Goal: Task Accomplishment & Management: Use online tool/utility

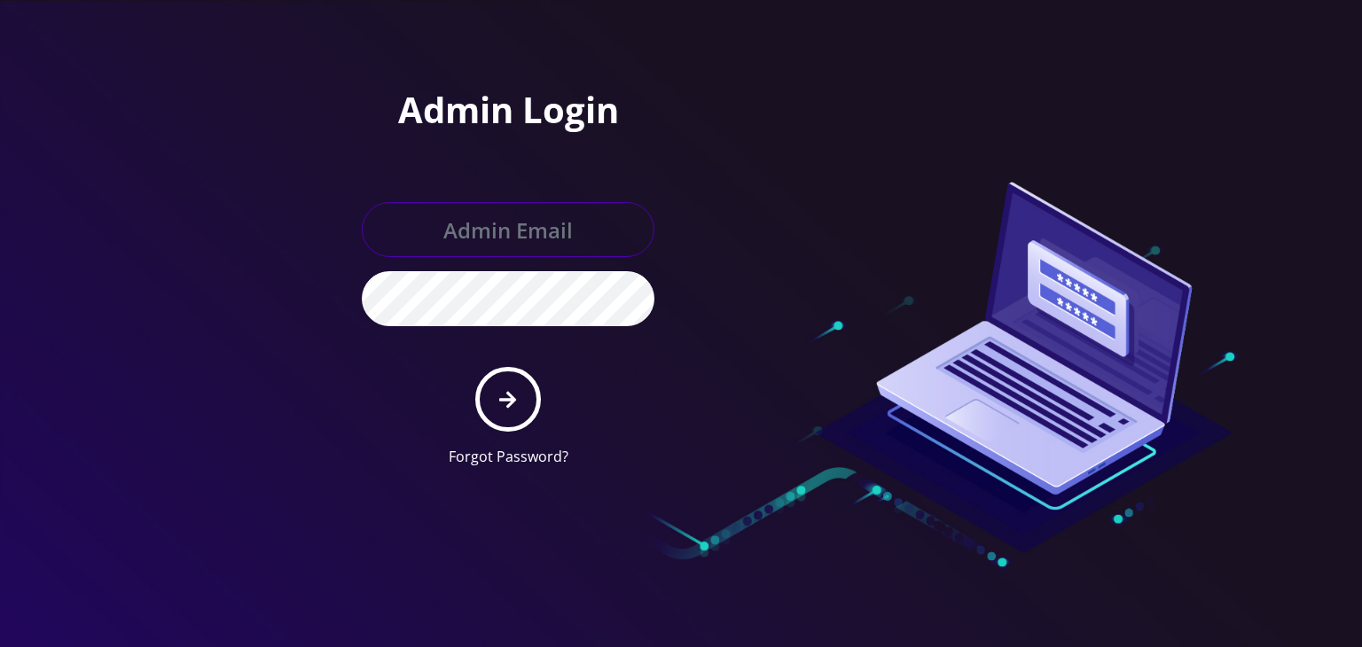
type input "[PERSON_NAME][EMAIL_ADDRESS][DOMAIN_NAME]"
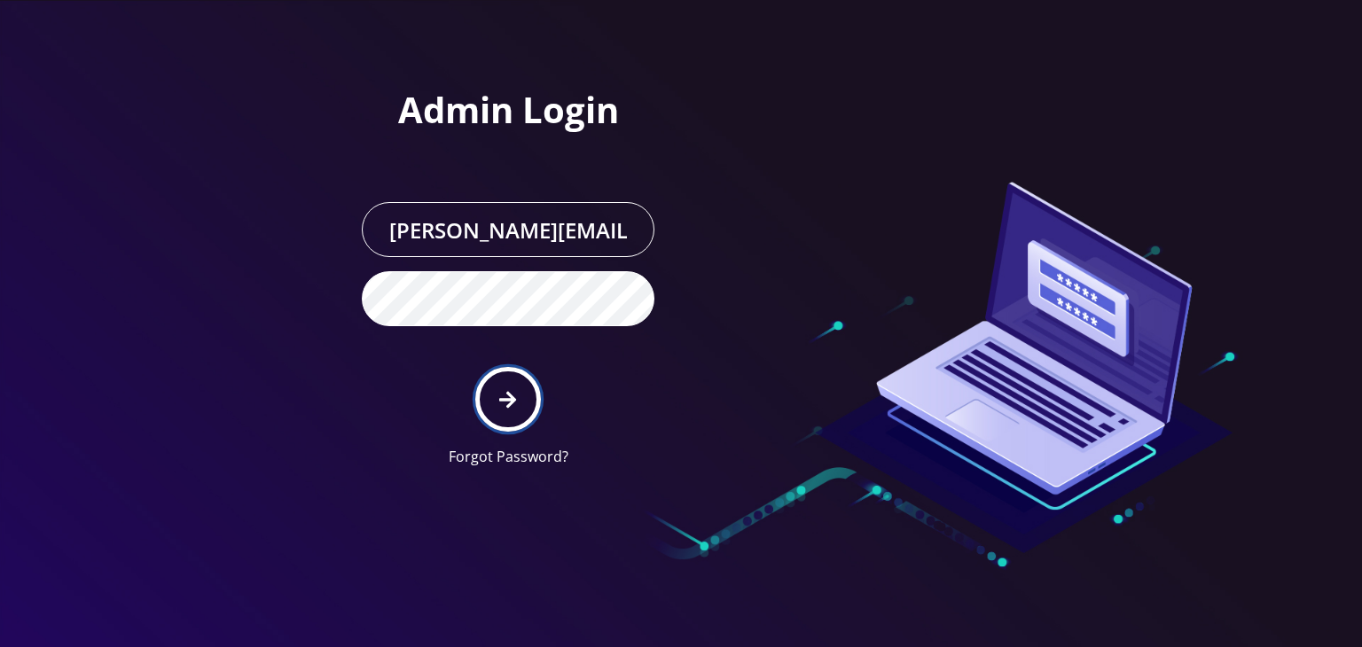
click at [497, 395] on button "submit" at bounding box center [507, 399] width 65 height 65
click at [482, 391] on button "submit" at bounding box center [507, 399] width 65 height 65
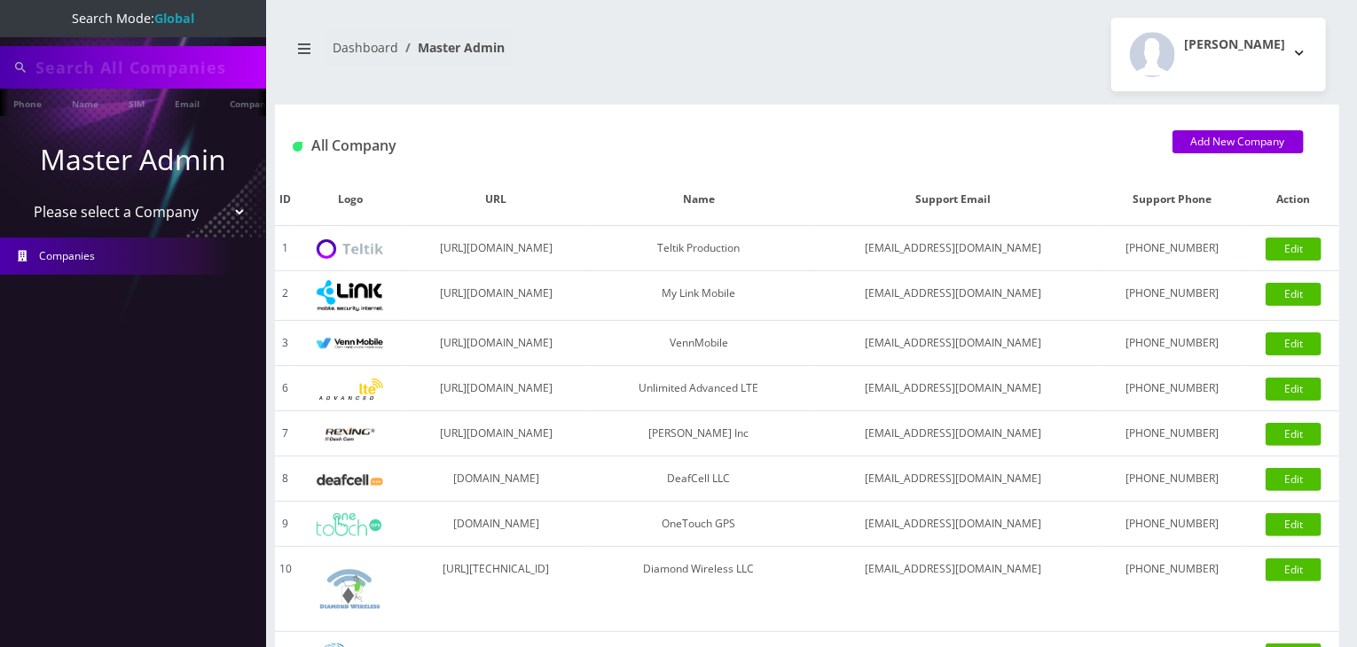
type input "komail"
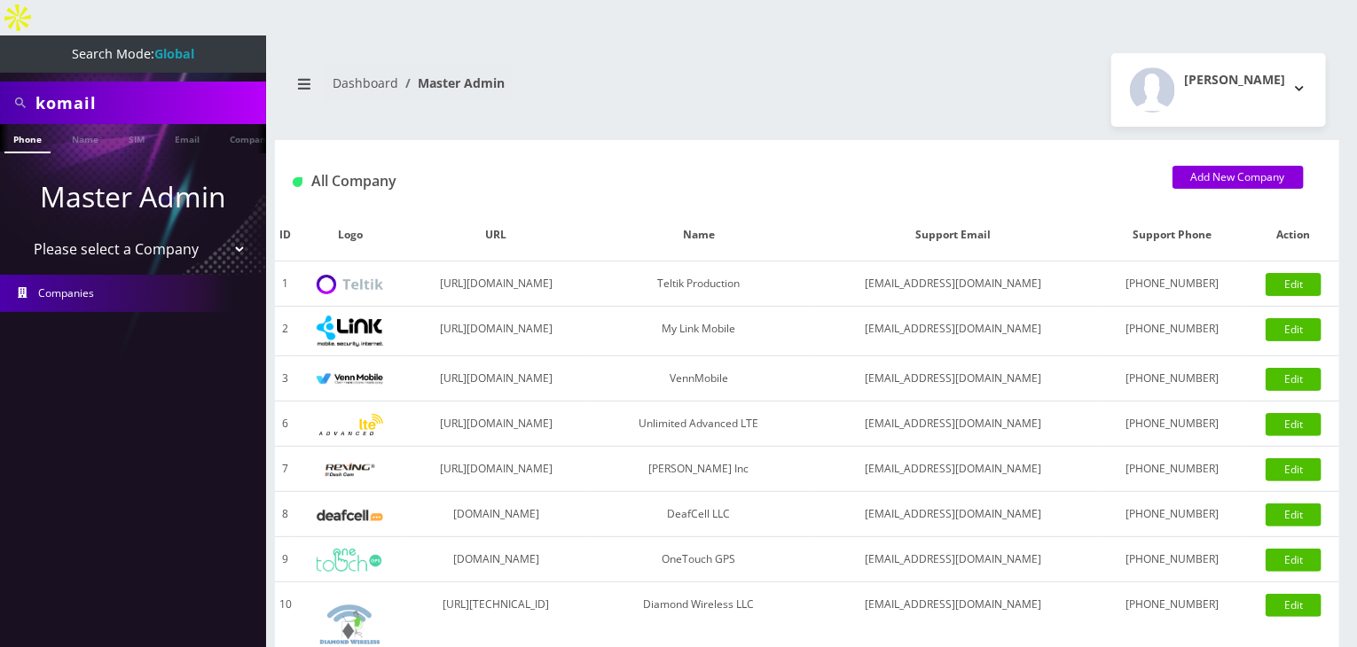
click at [131, 232] on select "Please select a Company Teltik Production My Link Mobile VennMobile Unlimited A…" at bounding box center [133, 249] width 226 height 34
select select "13"
click at [20, 232] on select "Please select a Company Teltik Production My Link Mobile VennMobile Unlimited A…" at bounding box center [133, 249] width 226 height 34
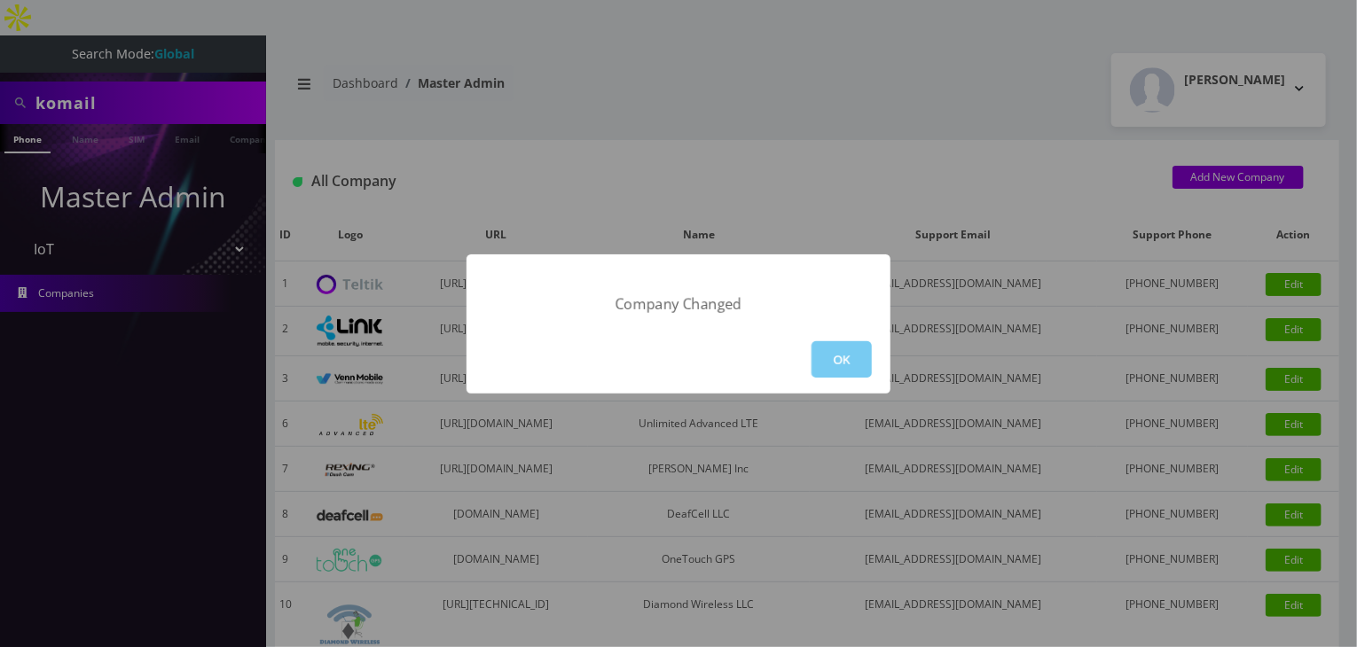
click at [842, 349] on button "OK" at bounding box center [841, 359] width 60 height 36
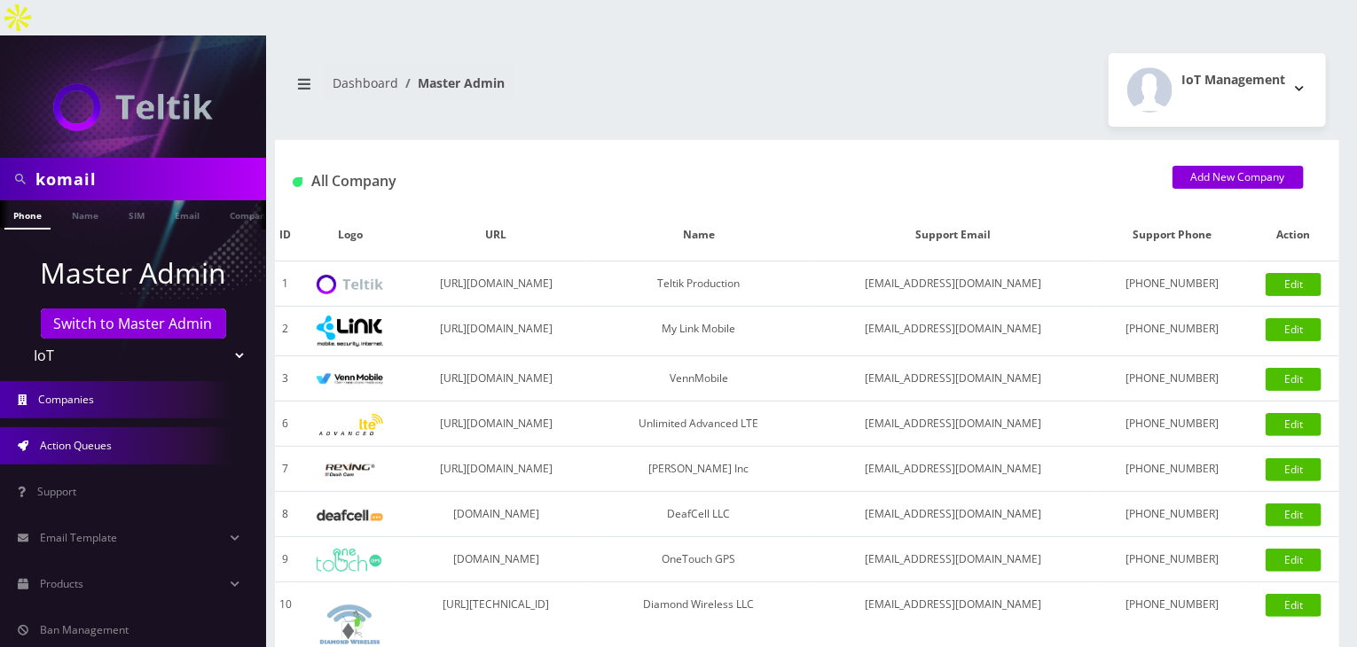
click at [129, 427] on link "Action Queues" at bounding box center [133, 445] width 266 height 37
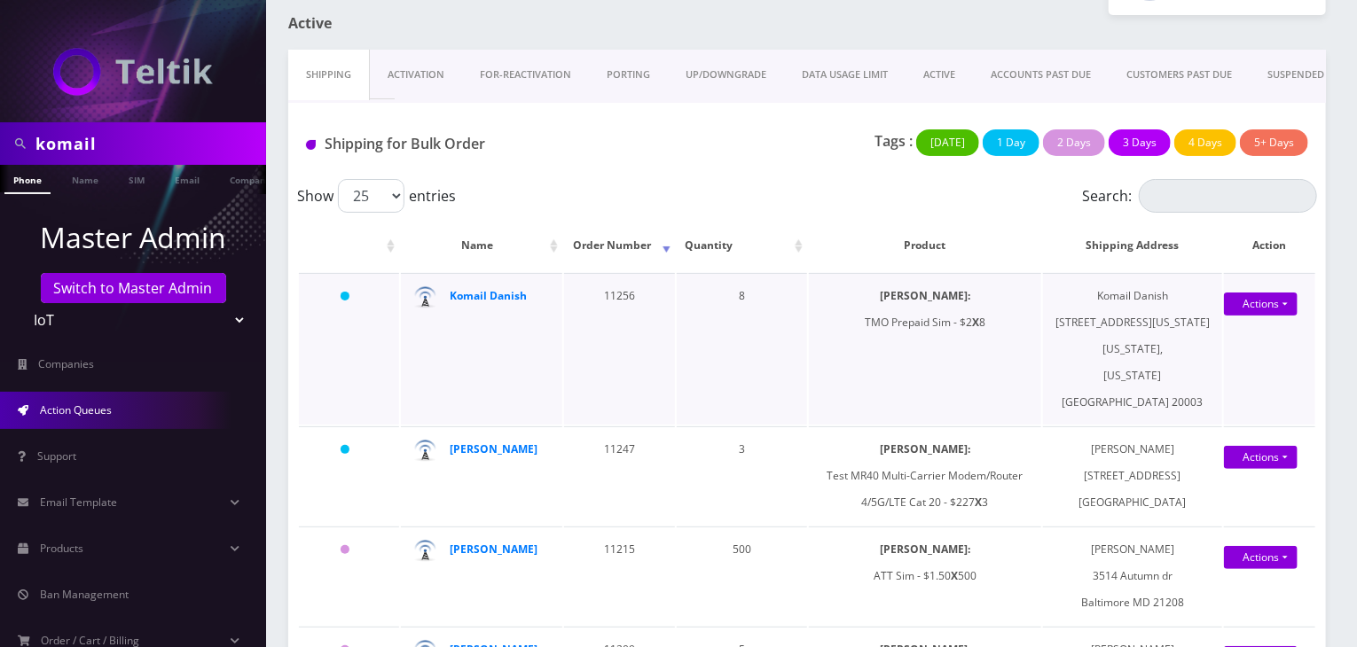
scroll to position [177, 0]
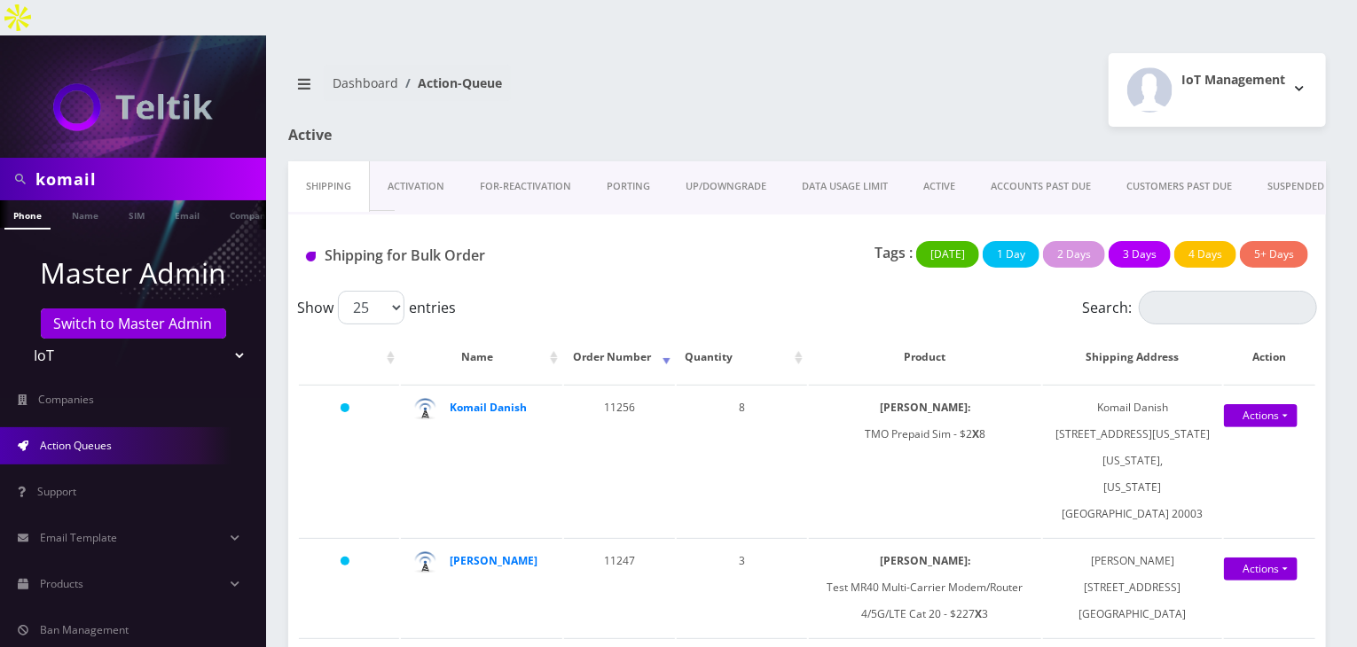
click at [0, 158] on div "komail" at bounding box center [133, 179] width 266 height 43
type input "joel"
click at [77, 200] on link "Name" at bounding box center [85, 214] width 44 height 29
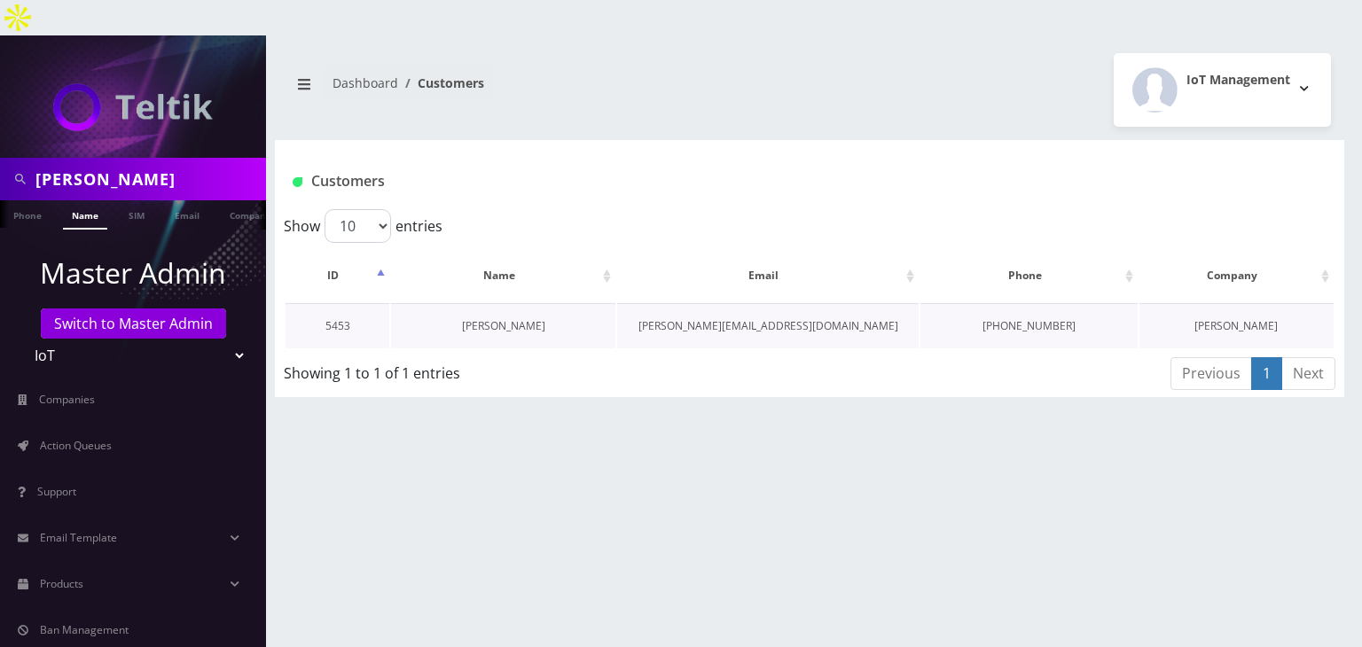
click at [489, 318] on link "[PERSON_NAME]" at bounding box center [503, 325] width 83 height 15
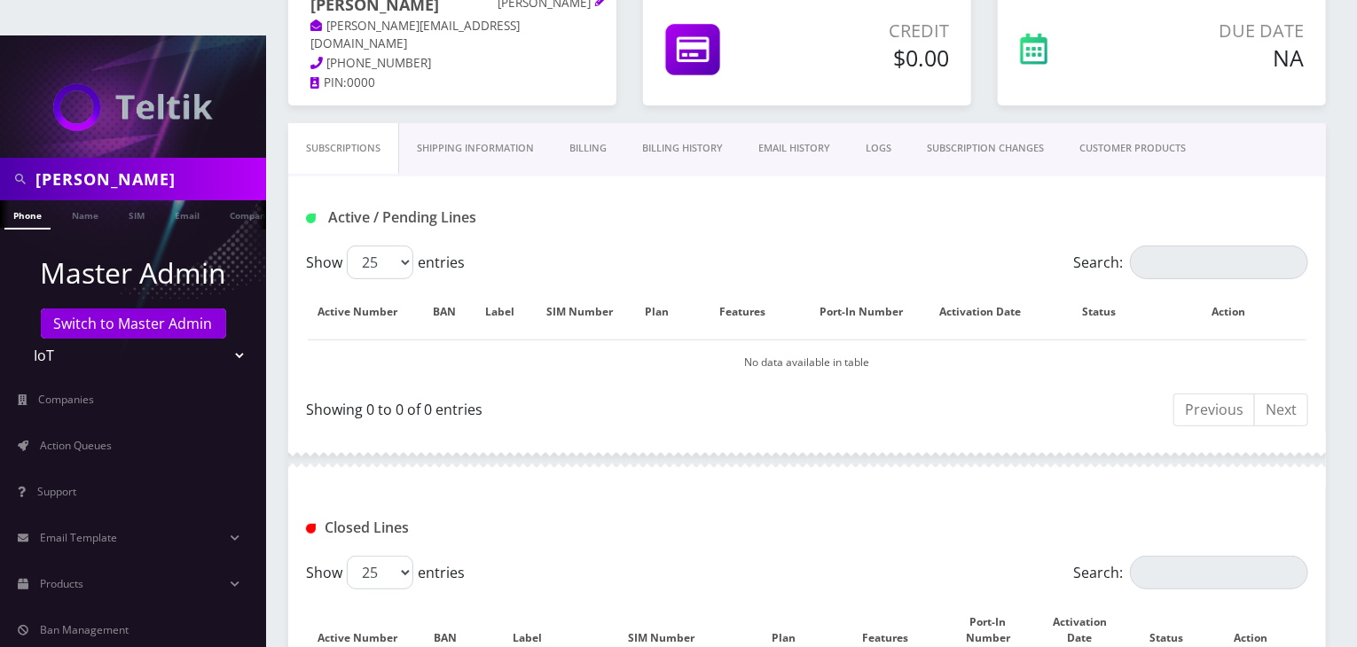
scroll to position [505, 0]
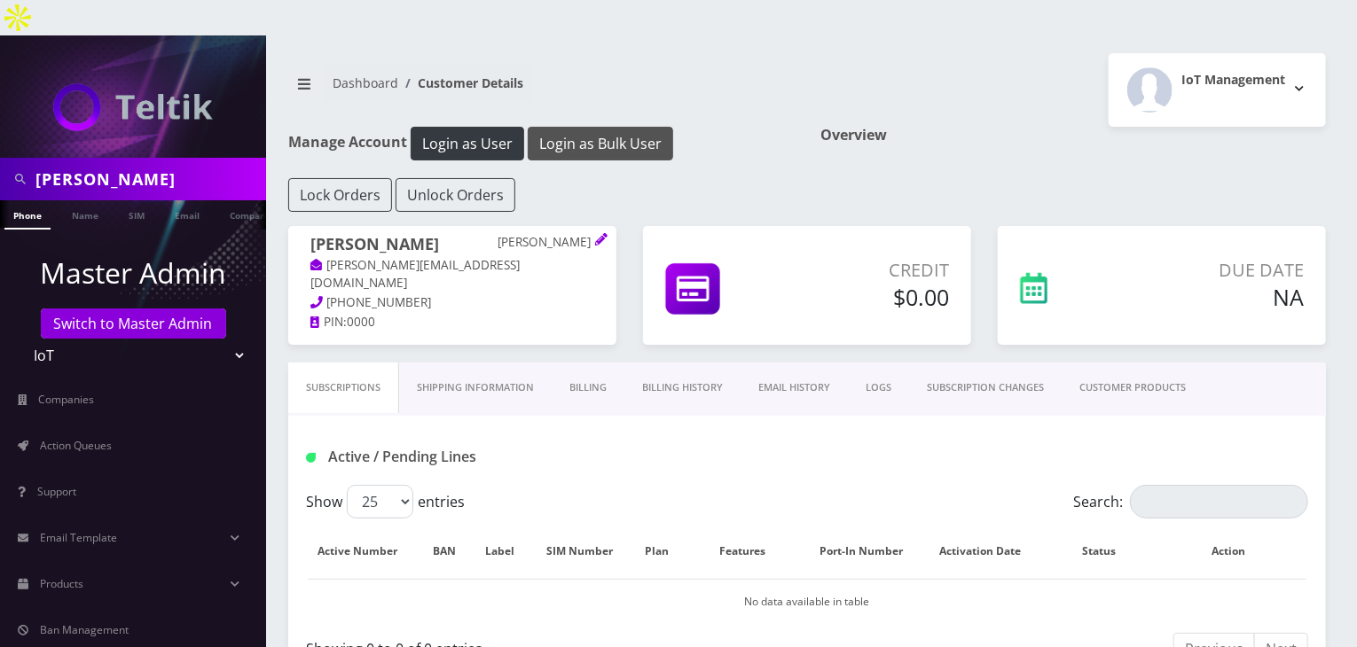
click at [615, 127] on button "Login as Bulk User" at bounding box center [600, 144] width 145 height 34
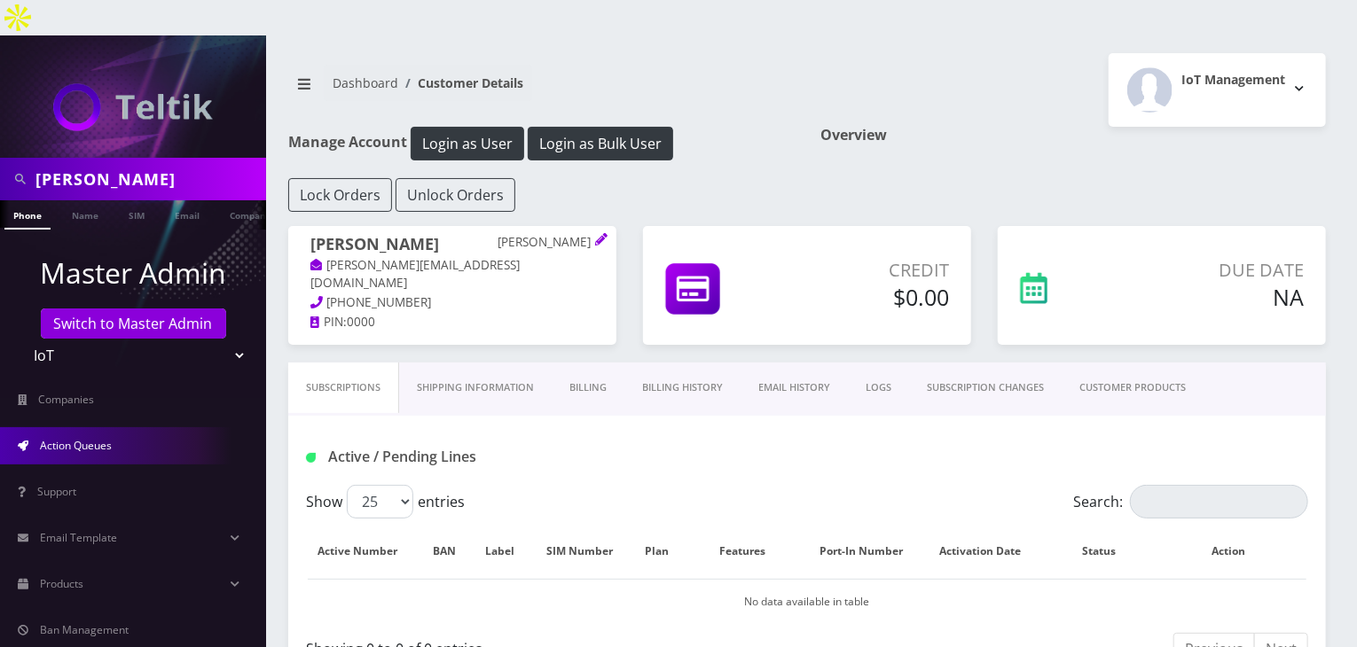
click at [81, 438] on span "Action Queues" at bounding box center [76, 445] width 72 height 15
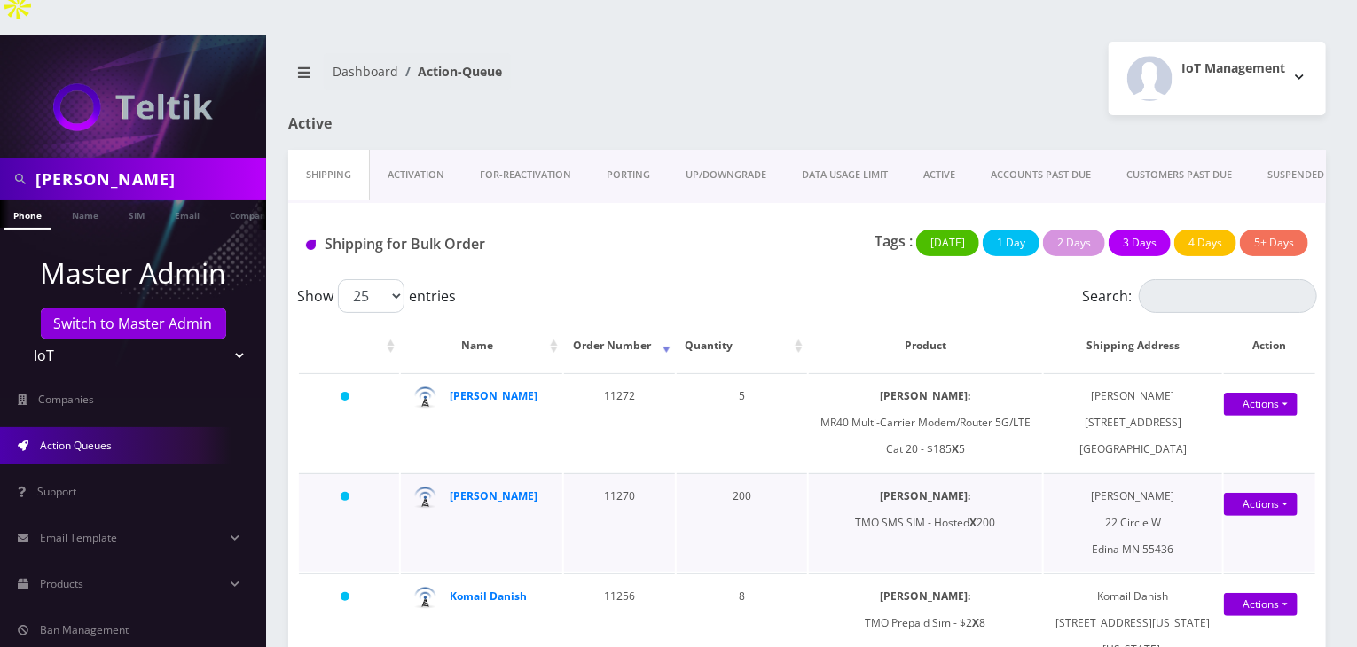
scroll to position [89, 0]
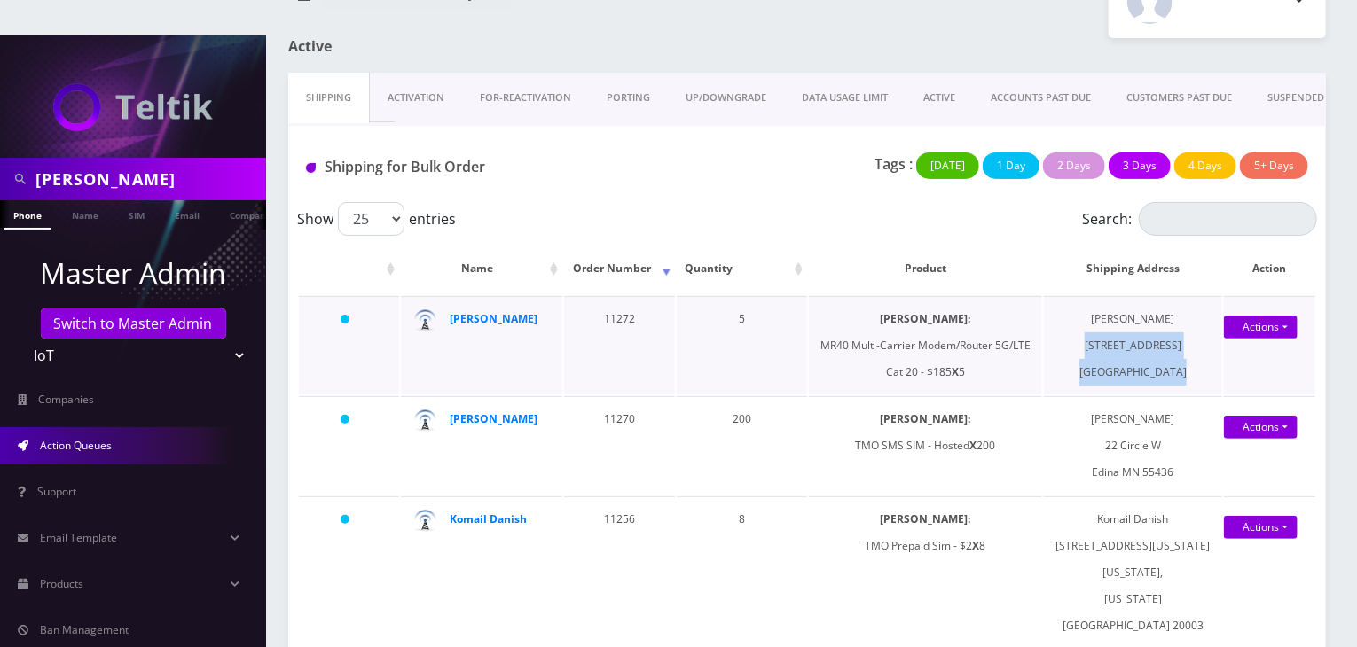
drag, startPoint x: 1063, startPoint y: 314, endPoint x: 1181, endPoint y: 327, distance: 118.7
click at [1181, 327] on td "Joel Ackerman 835 Bedford Ave Apt 5A Brooklyn NY 11205" at bounding box center [1133, 345] width 178 height 98
copy td "835 Bedford Ave Apt 5A Brooklyn NY 11205"
click at [1112, 296] on td "Joel Ackerman 835 Bedford Ave Apt 5A Brooklyn NY 11205" at bounding box center [1133, 345] width 178 height 98
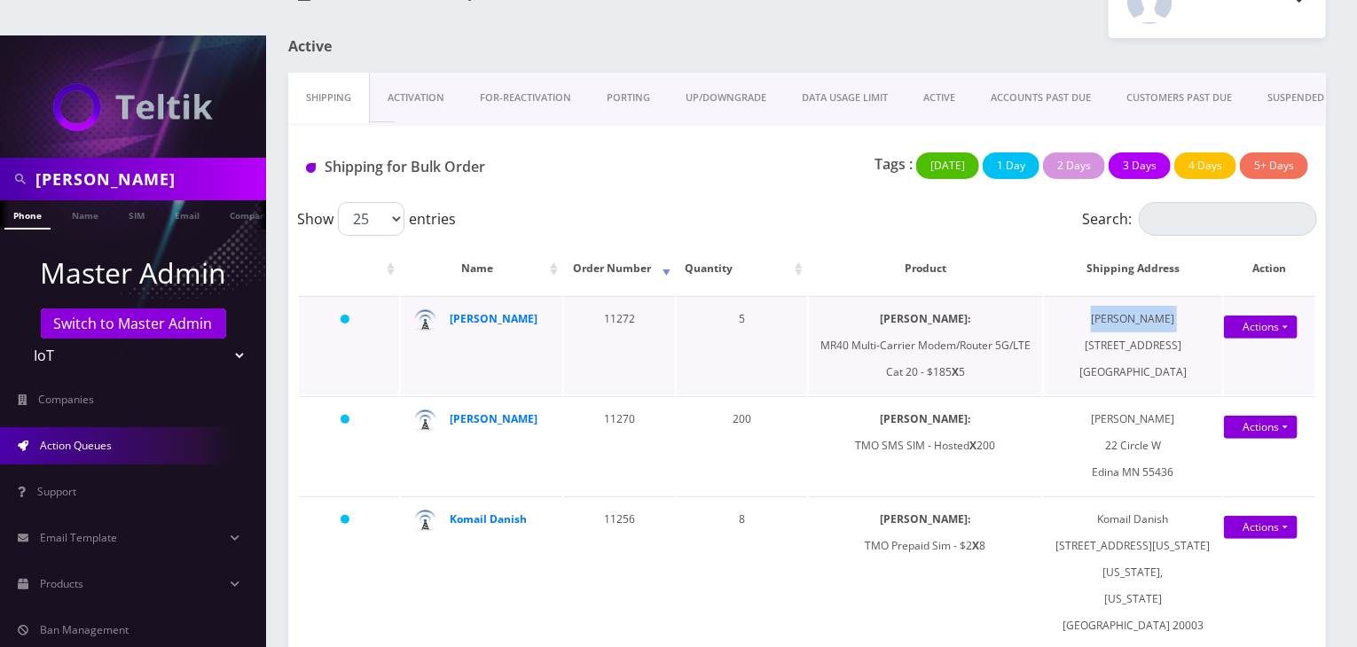
click at [1112, 296] on td "Joel Ackerman 835 Bedford Ave Apt 5A Brooklyn NY 11205" at bounding box center [1133, 345] width 178 height 98
copy td "Joel Ackerman"
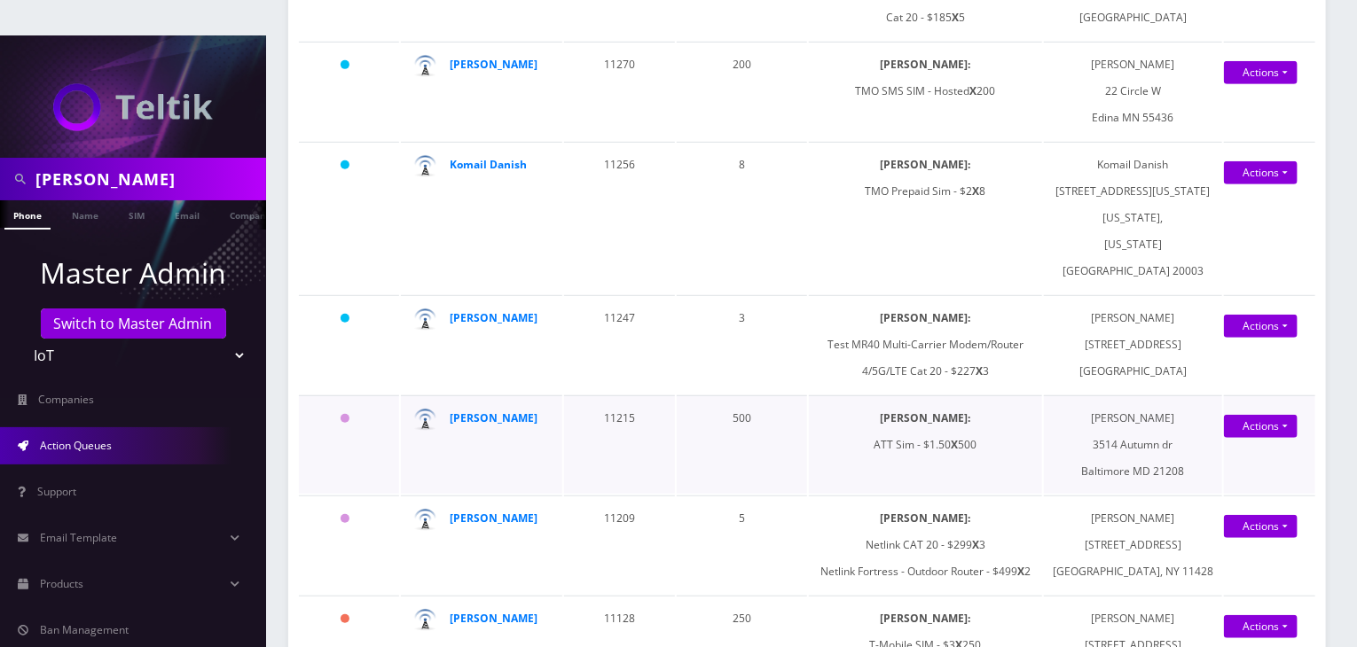
scroll to position [532, 0]
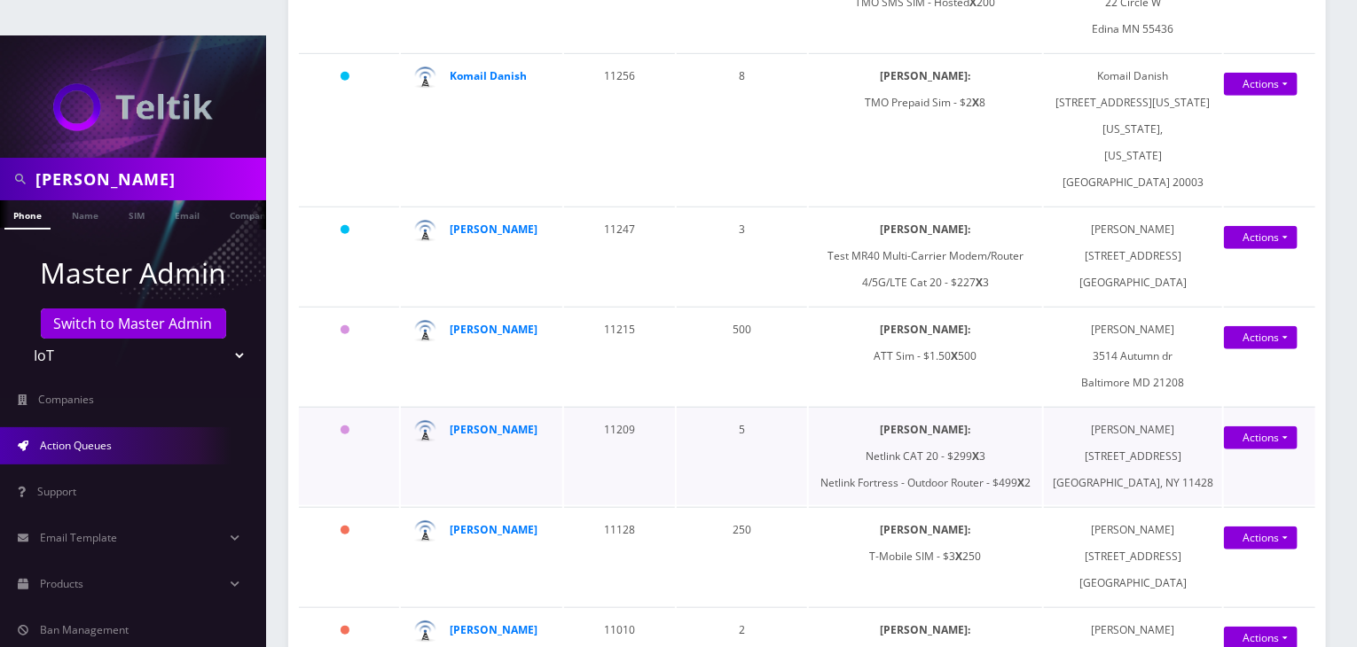
click at [536, 432] on td "Chris Burrill" at bounding box center [481, 456] width 160 height 98
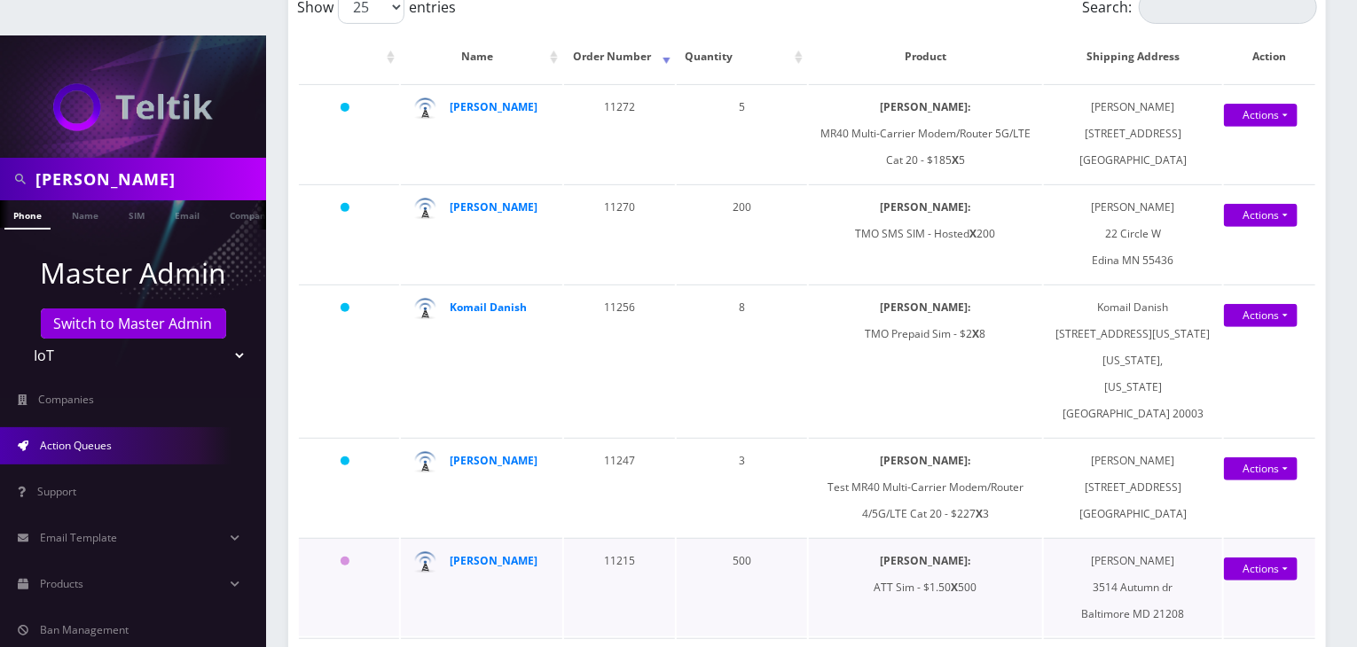
scroll to position [443, 0]
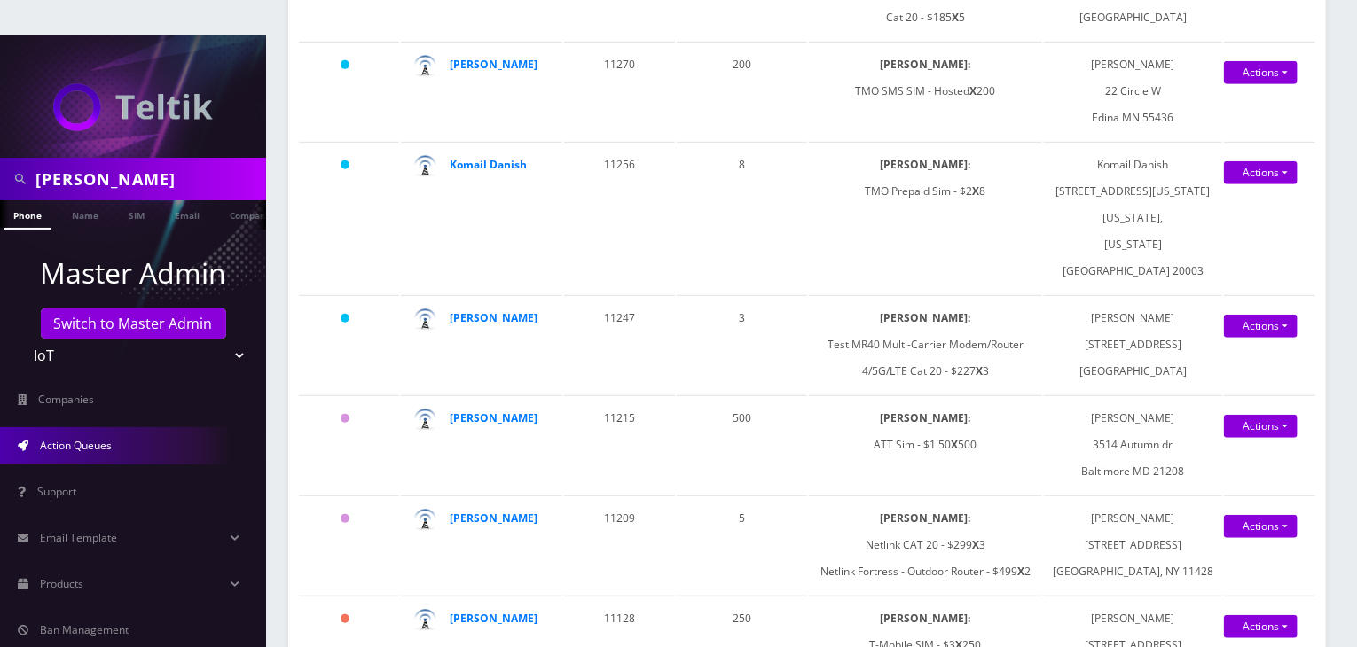
drag, startPoint x: 125, startPoint y: 147, endPoint x: 0, endPoint y: 128, distance: 126.5
click at [0, 158] on div "joel" at bounding box center [133, 179] width 266 height 43
type input "komail"
click at [98, 200] on link "Name" at bounding box center [85, 214] width 44 height 29
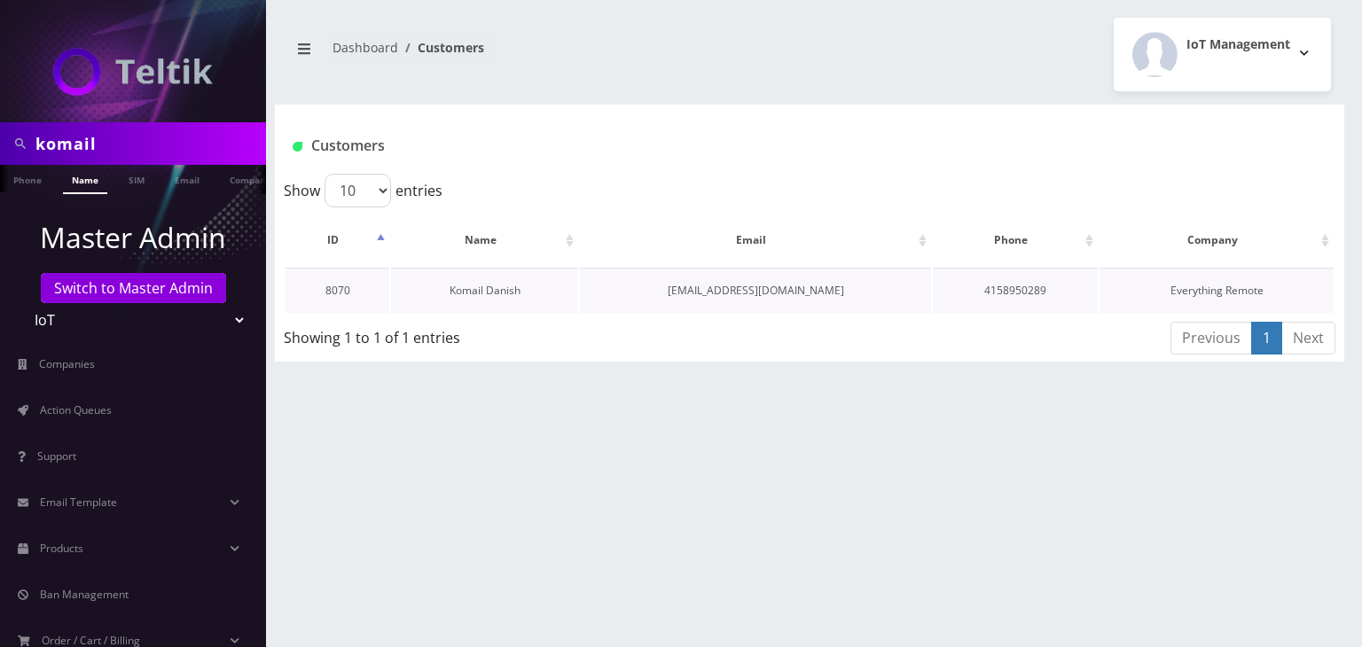
click at [485, 289] on link "Komail Danish" at bounding box center [485, 290] width 71 height 15
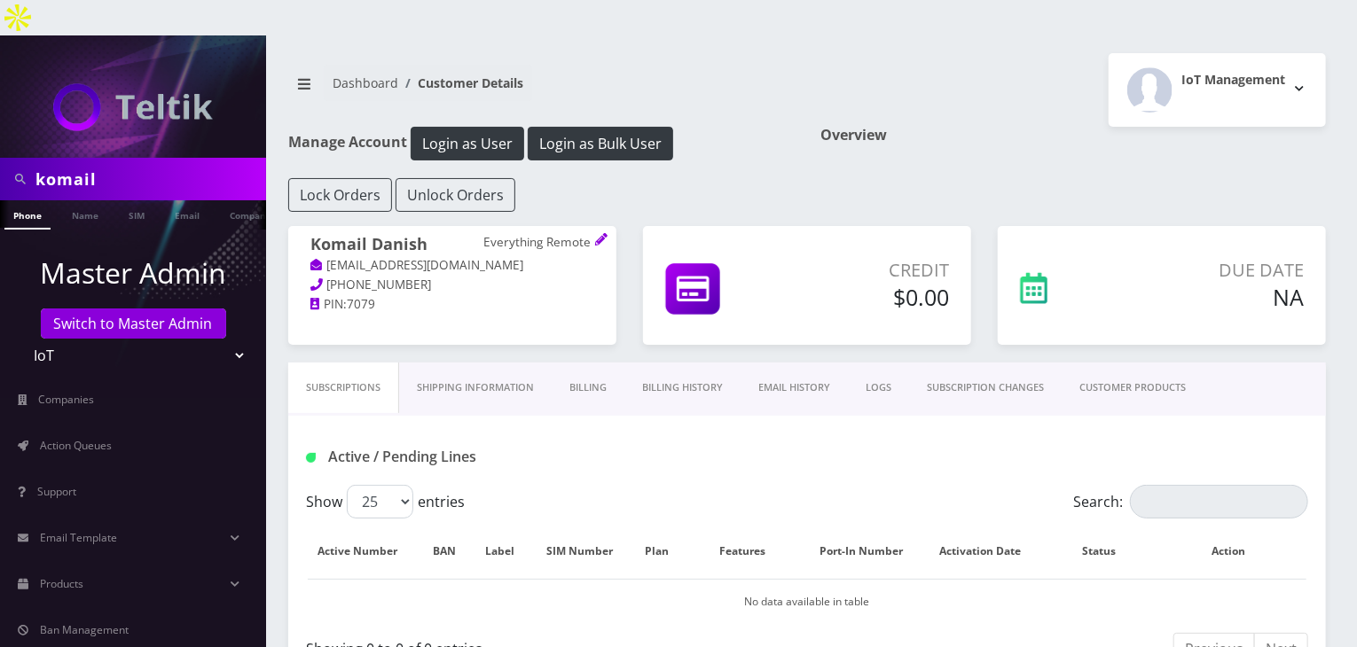
click at [647, 363] on link "Billing History" at bounding box center [682, 388] width 116 height 51
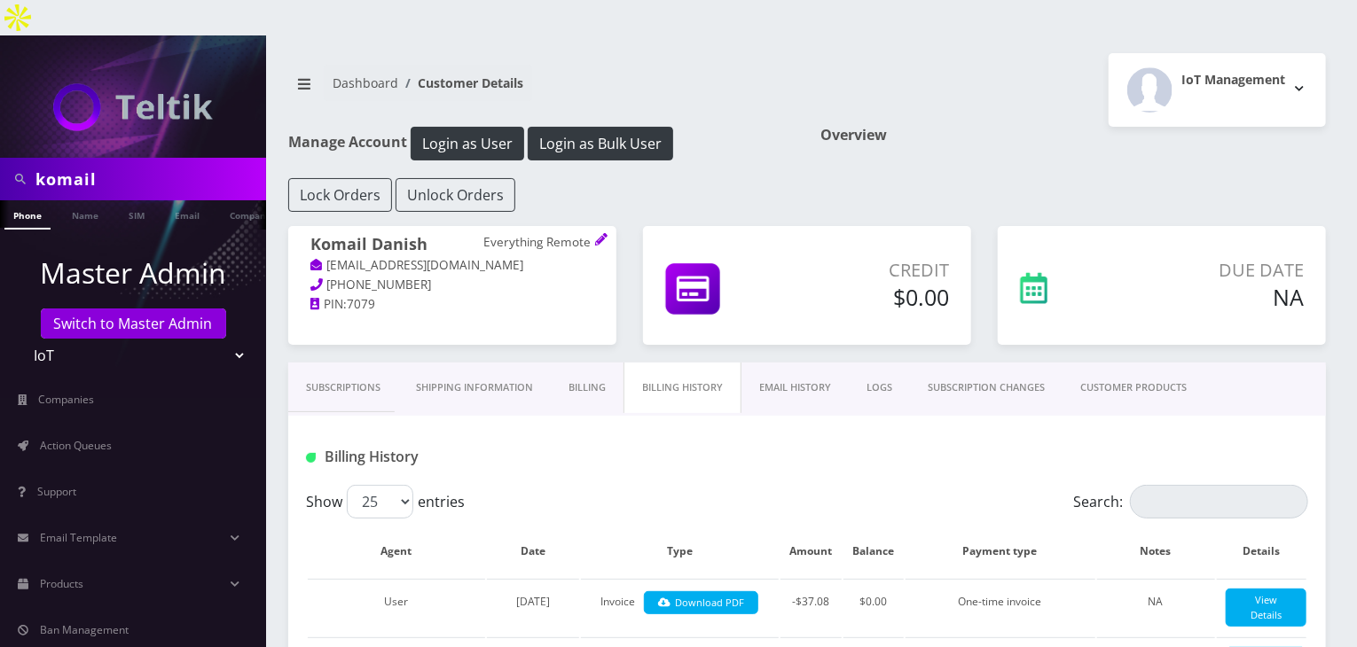
click at [598, 363] on link "Billing" at bounding box center [587, 388] width 73 height 51
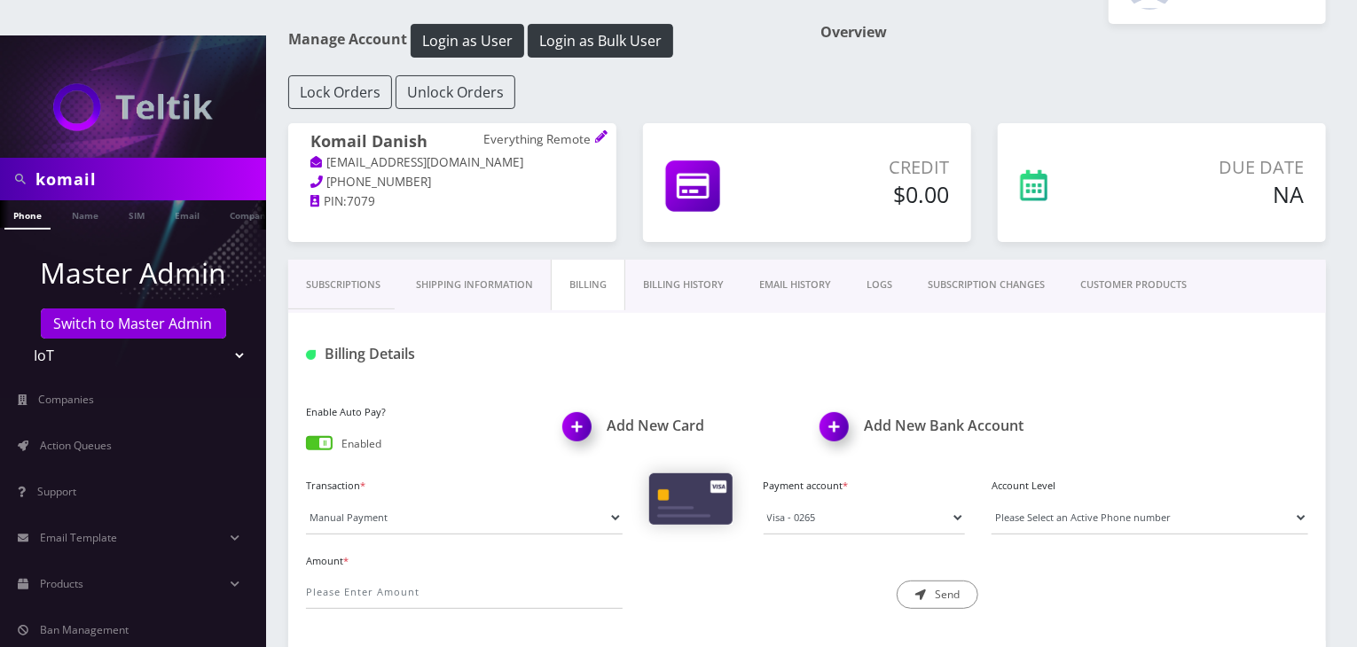
scroll to position [266, 0]
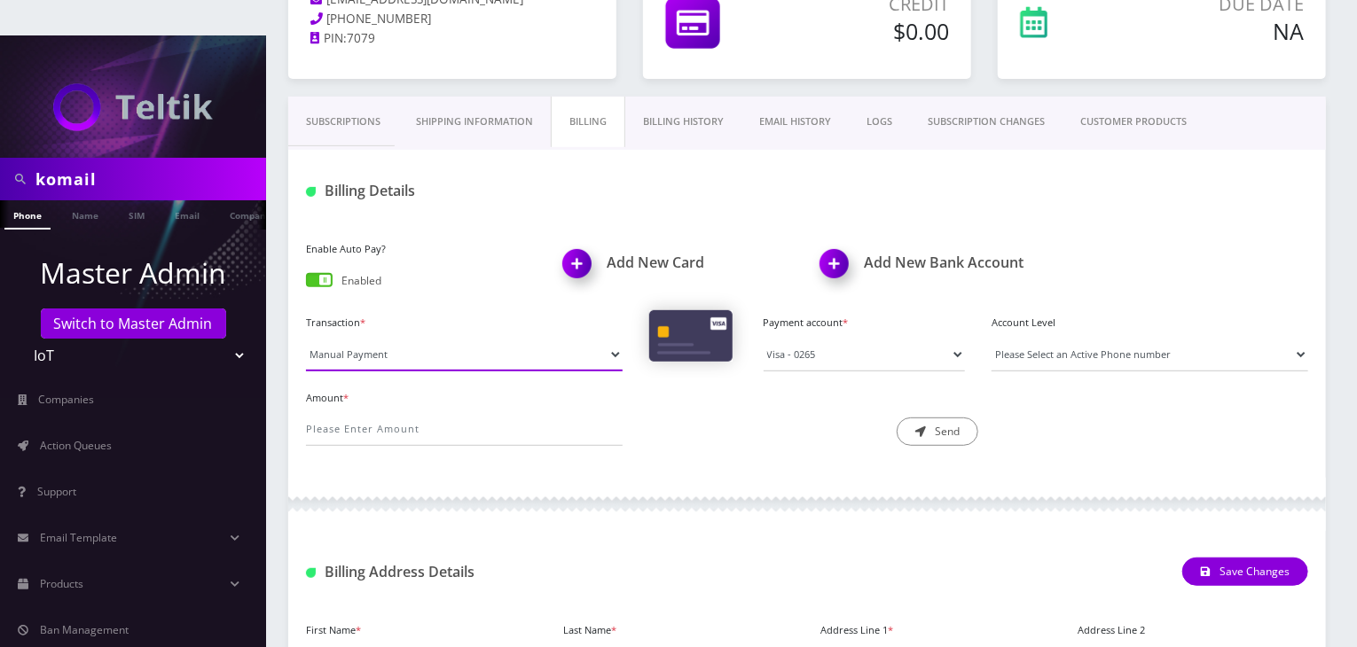
click at [447, 338] on select "Manual Payment Custom Charge Manual Credit Custom Invoice" at bounding box center [464, 355] width 317 height 34
select select "Custom Charge"
click at [306, 338] on select "Manual Payment Custom Charge Manual Credit Custom Invoice" at bounding box center [464, 355] width 317 height 34
click at [372, 412] on input "Amount *" at bounding box center [464, 429] width 317 height 34
type input "30"
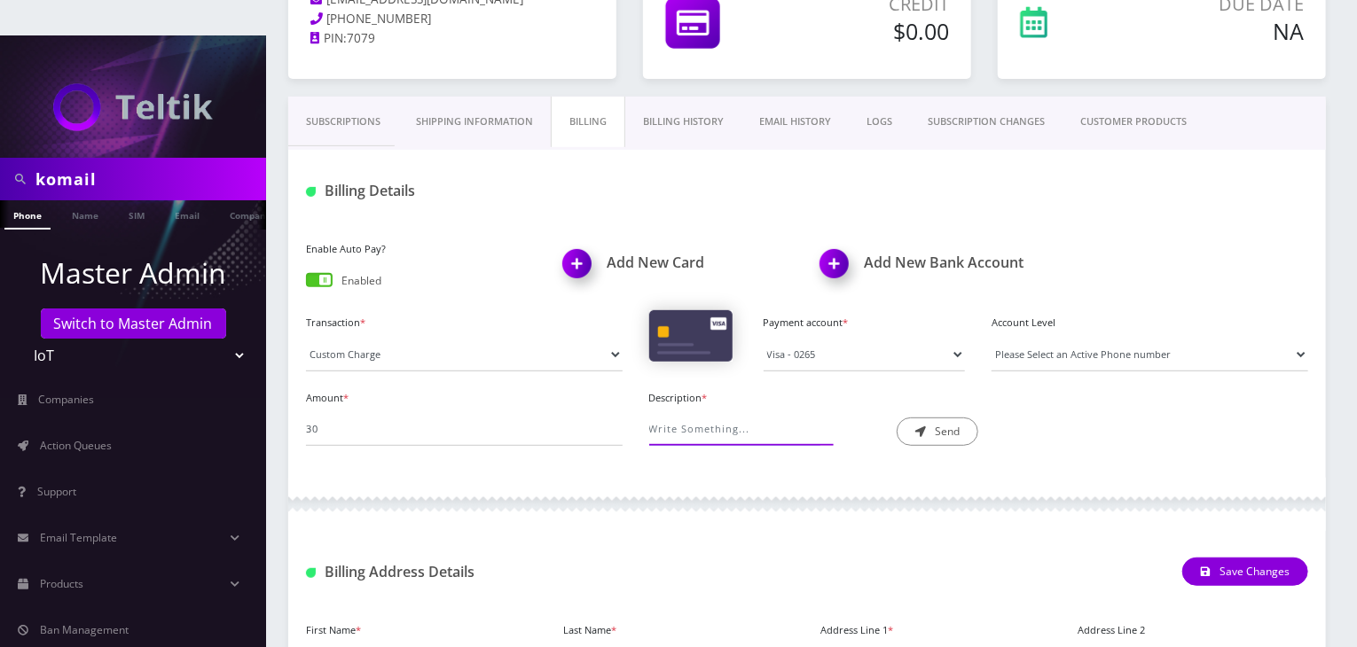
click at [755, 412] on input "Description *" at bounding box center [734, 429] width 171 height 34
type input "Overnight shipping"
click at [944, 418] on button "Send" at bounding box center [937, 432] width 82 height 28
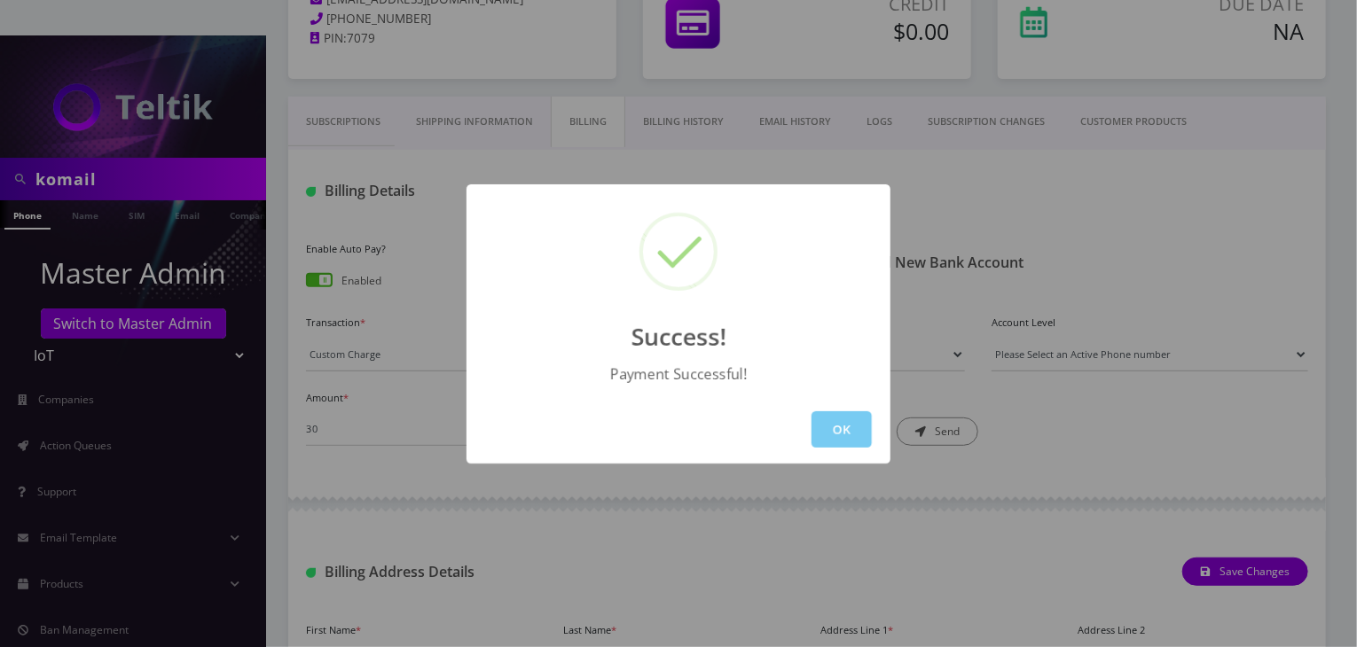
click at [849, 416] on button "OK" at bounding box center [841, 429] width 60 height 36
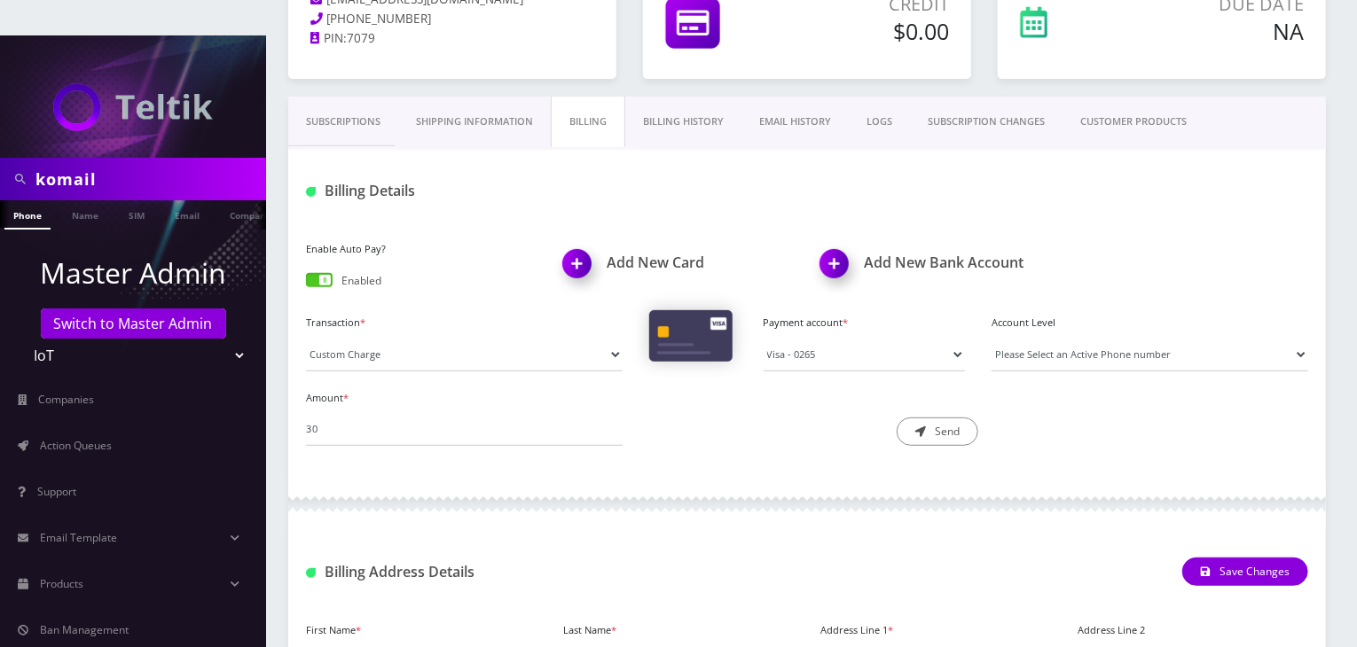
scroll to position [0, 9]
drag, startPoint x: 142, startPoint y: 132, endPoint x: 0, endPoint y: 131, distance: 141.9
click at [0, 158] on div "komail" at bounding box center [133, 179] width 266 height 43
type input "atrigos"
click at [237, 200] on link "Company" at bounding box center [241, 214] width 59 height 29
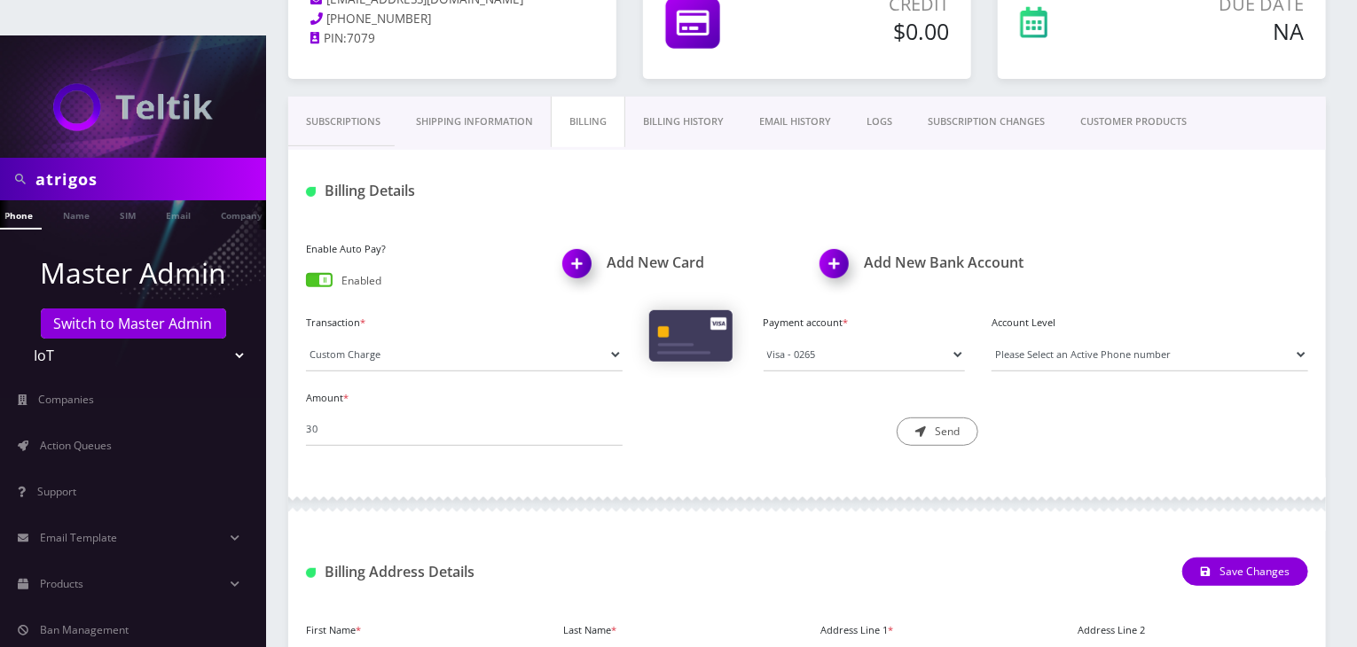
scroll to position [0, 18]
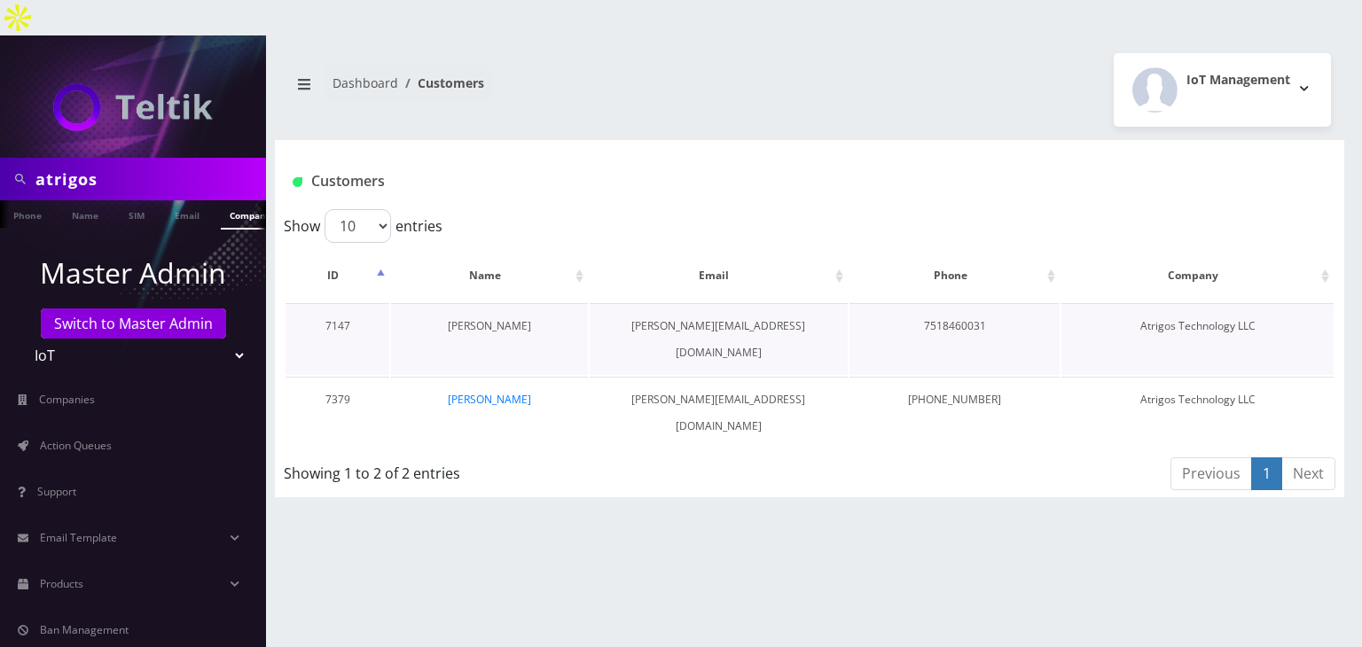
click at [515, 318] on link "Steve Anderson" at bounding box center [489, 325] width 83 height 15
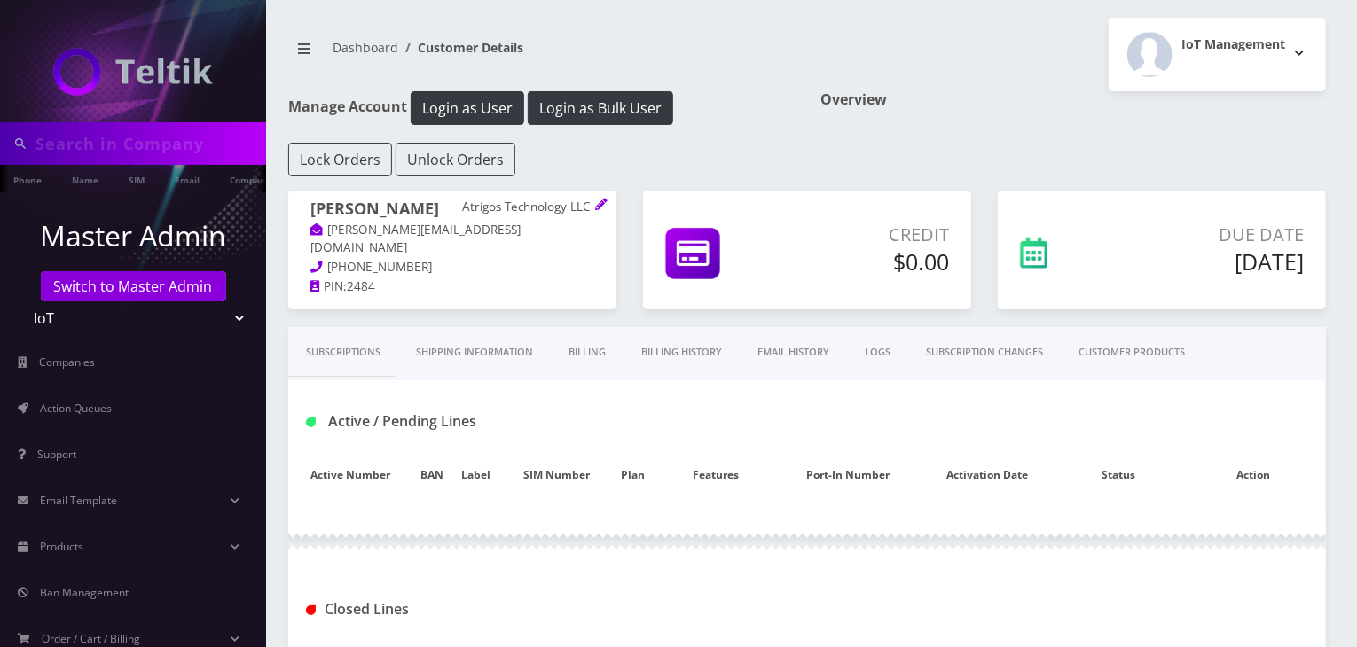
type input "atrigos"
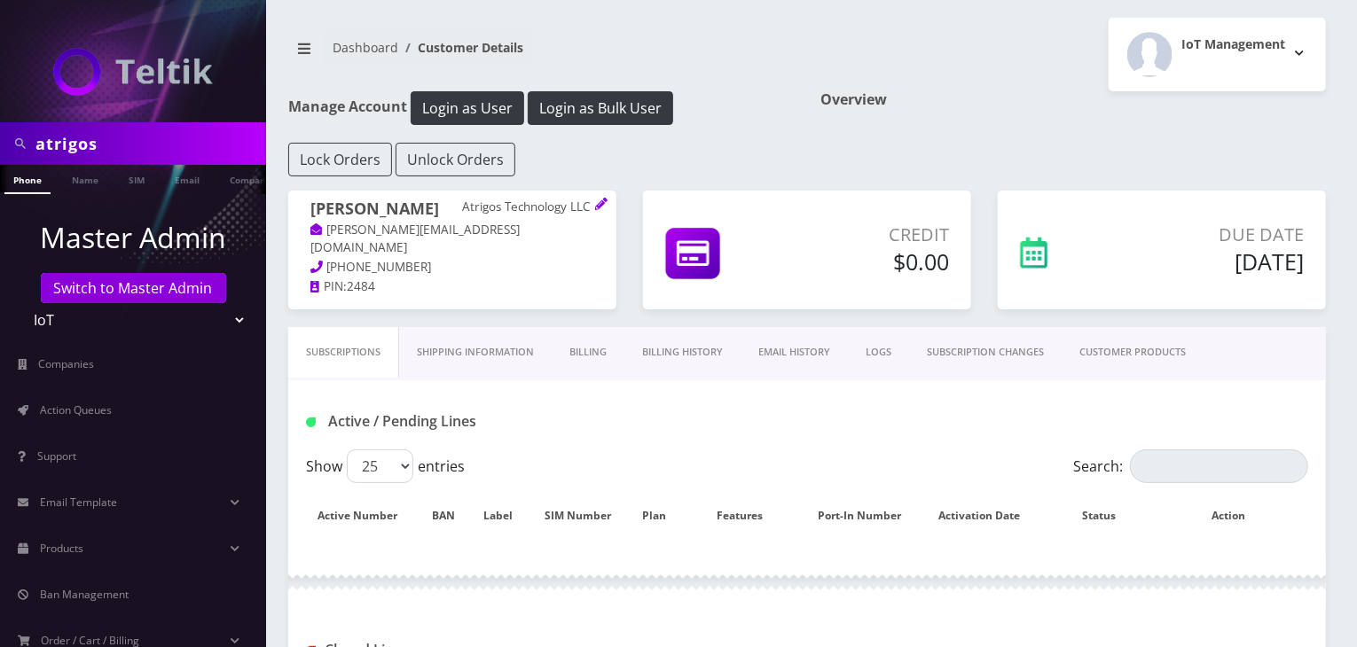
click at [686, 352] on link "Billing History" at bounding box center [682, 352] width 116 height 51
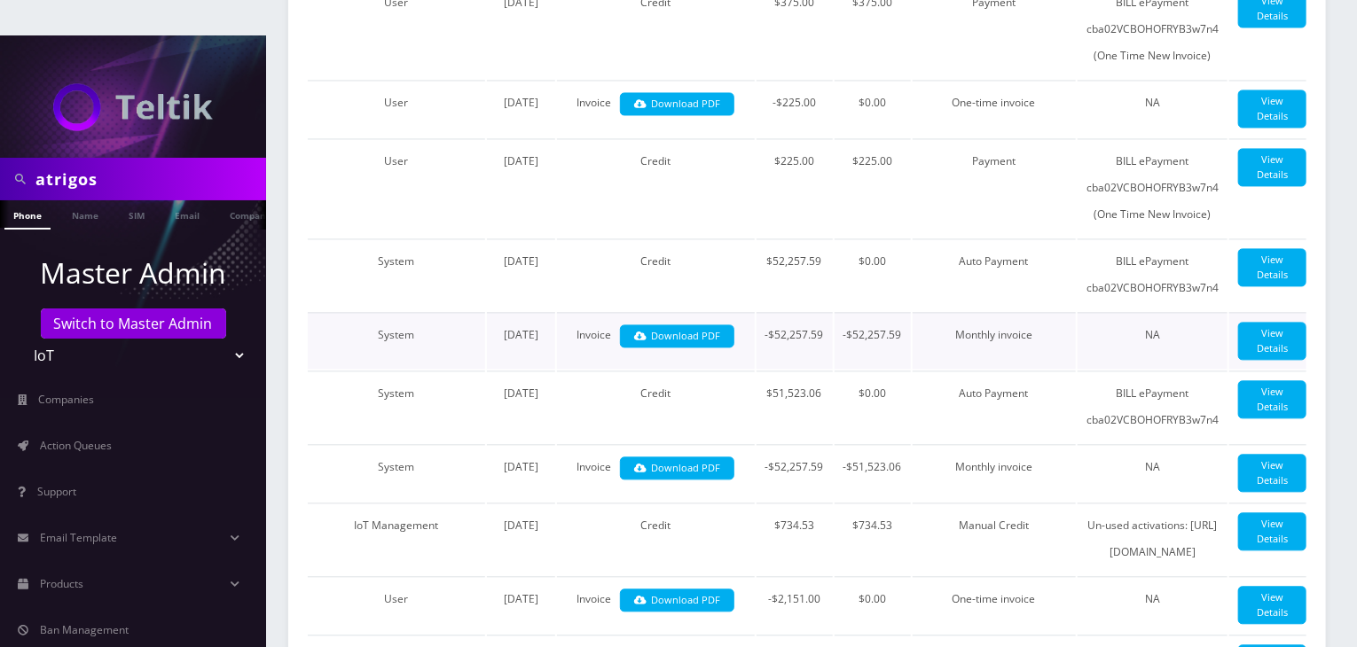
scroll to position [1773, 0]
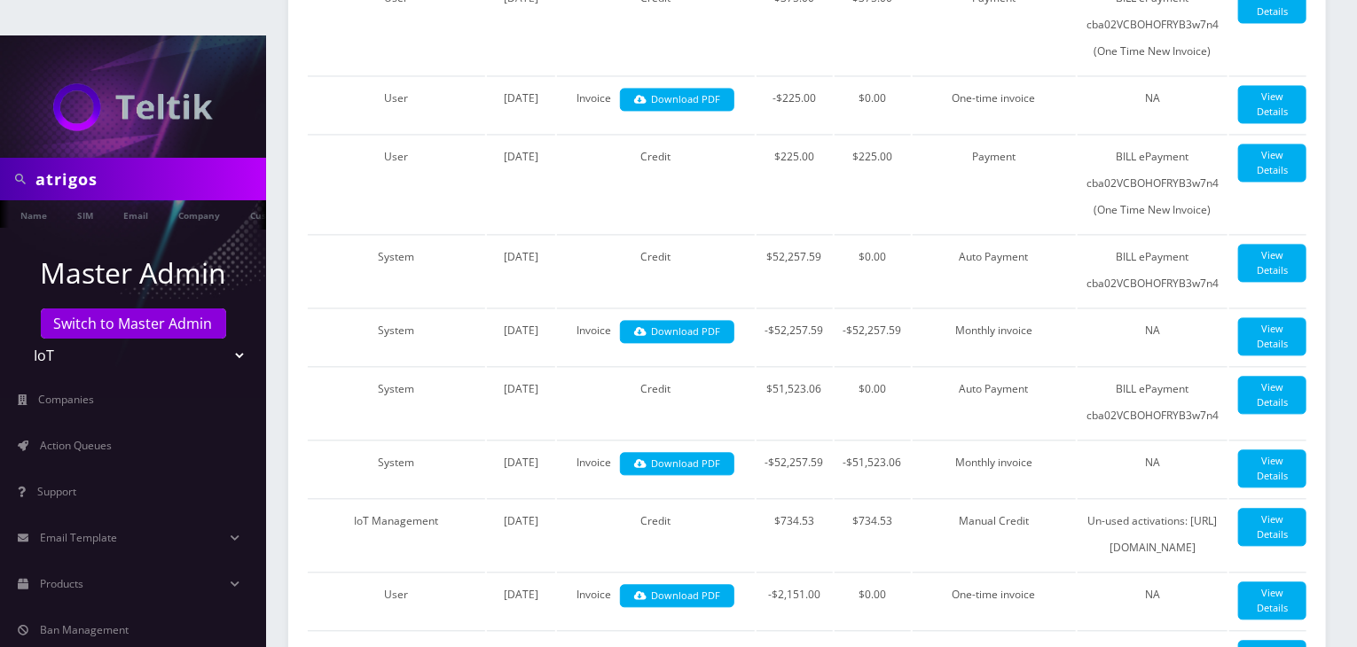
click at [248, 200] on ul at bounding box center [257, 215] width 18 height 31
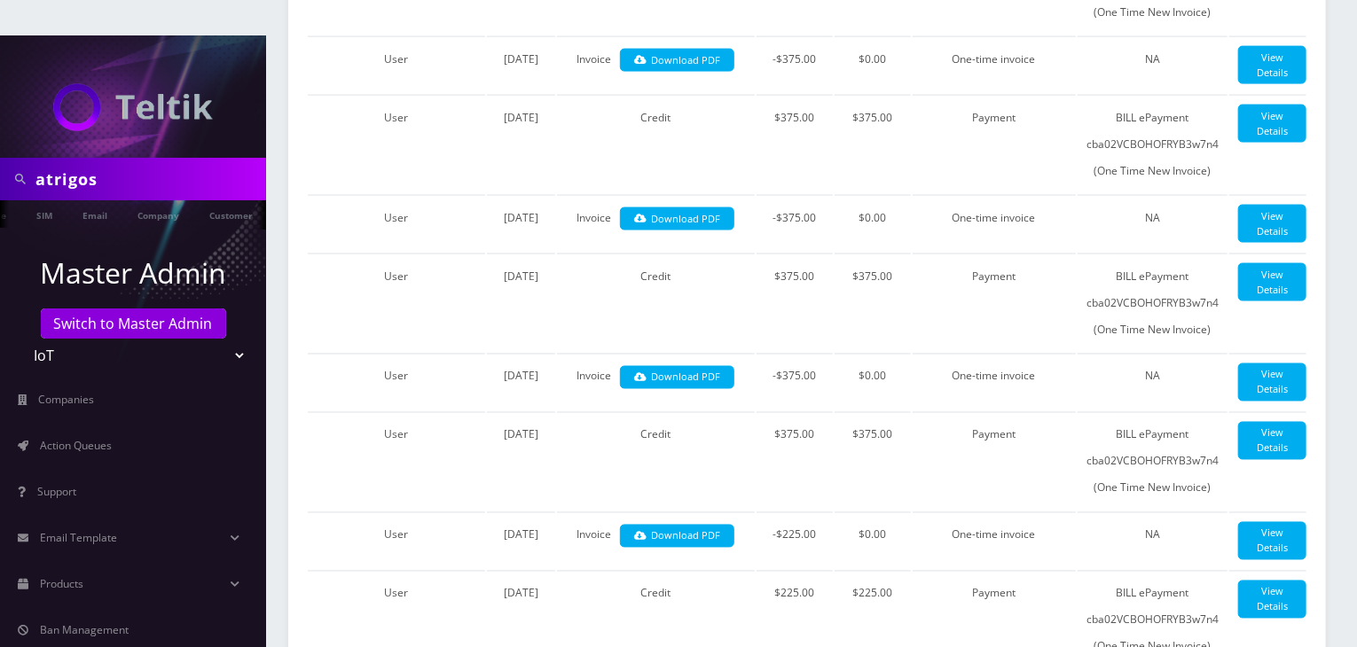
scroll to position [1507, 0]
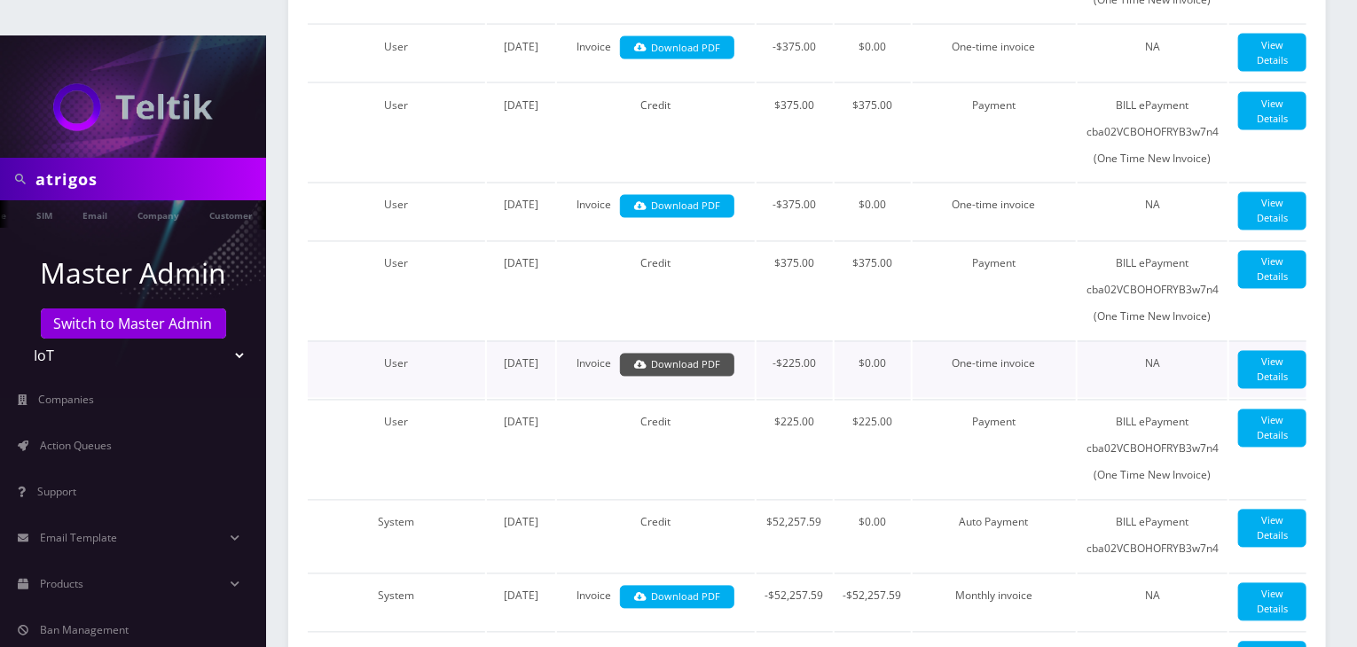
click at [716, 354] on link "Download PDF" at bounding box center [677, 366] width 114 height 24
click at [697, 195] on link "Download PDF" at bounding box center [677, 207] width 114 height 24
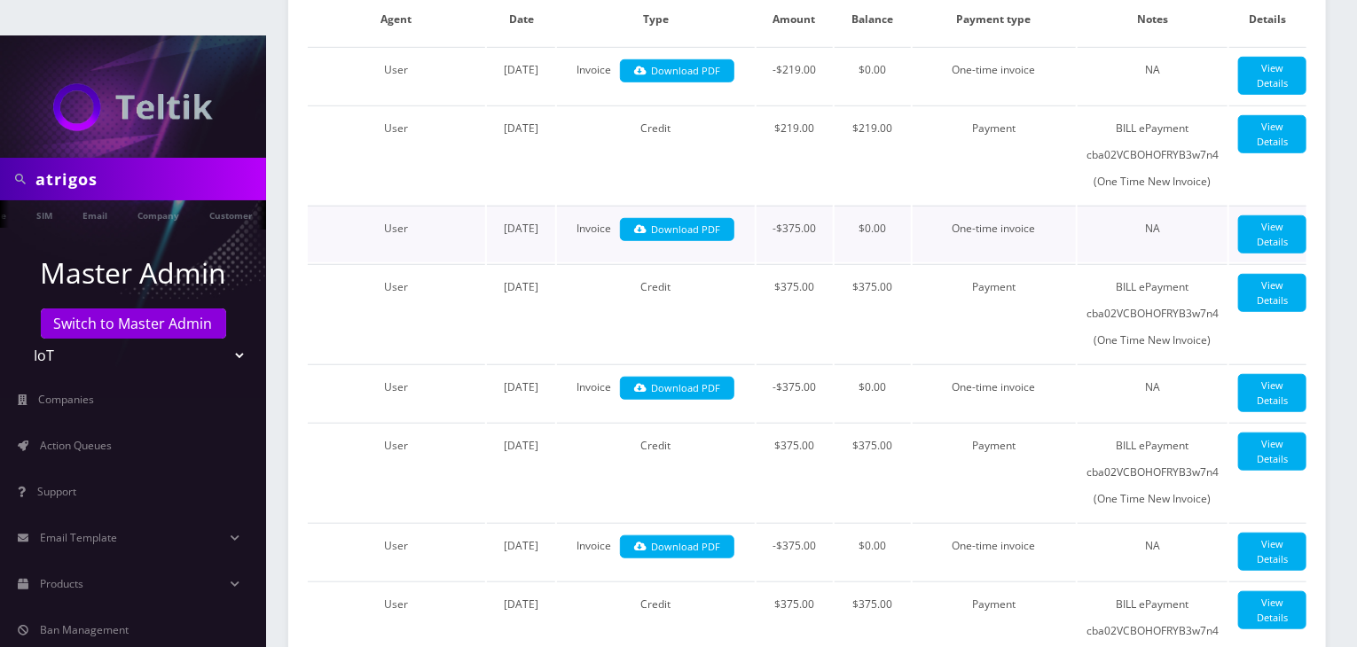
scroll to position [443, 0]
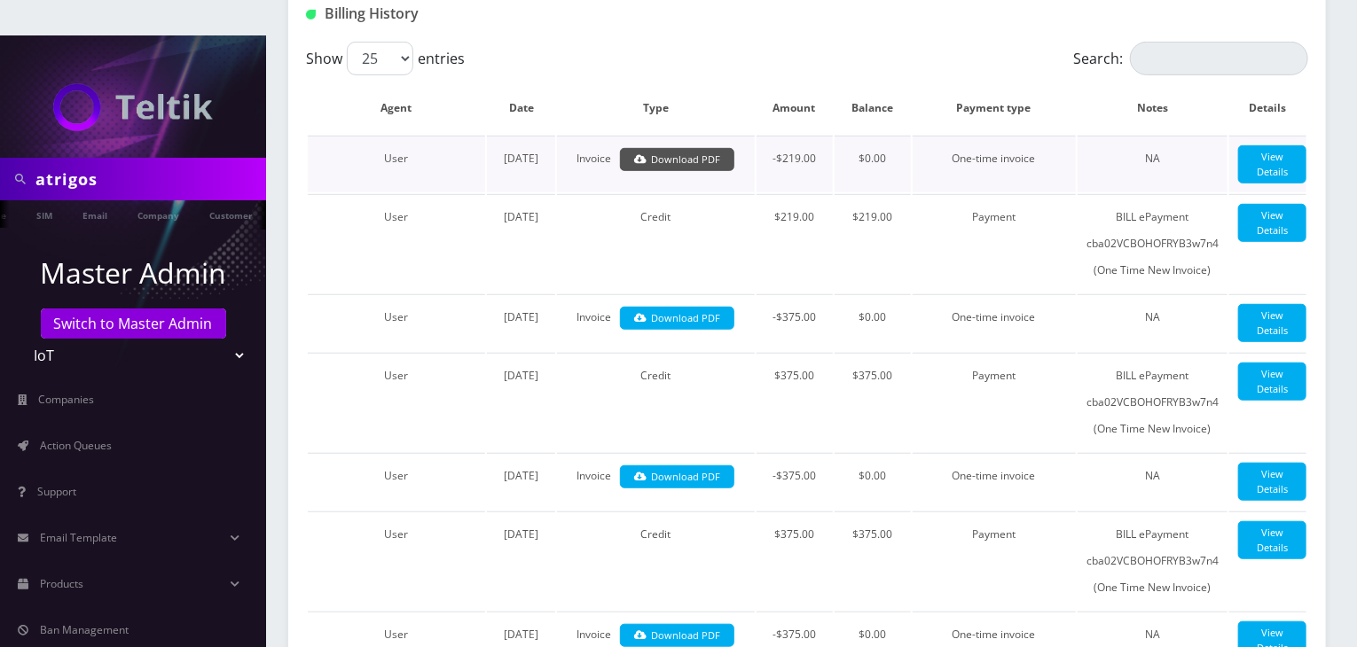
click at [700, 148] on link "Download PDF" at bounding box center [677, 160] width 114 height 24
click at [165, 200] on link "Company" at bounding box center [158, 214] width 59 height 29
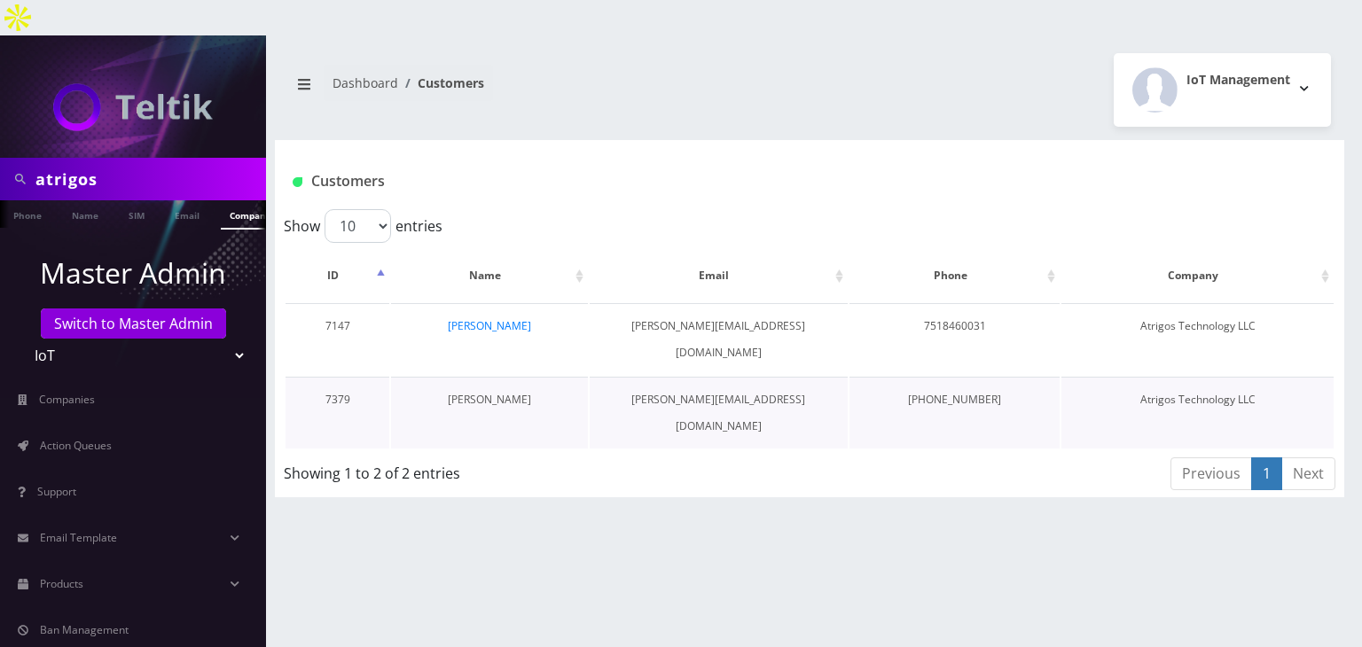
click at [507, 392] on link "[PERSON_NAME]" at bounding box center [489, 399] width 83 height 15
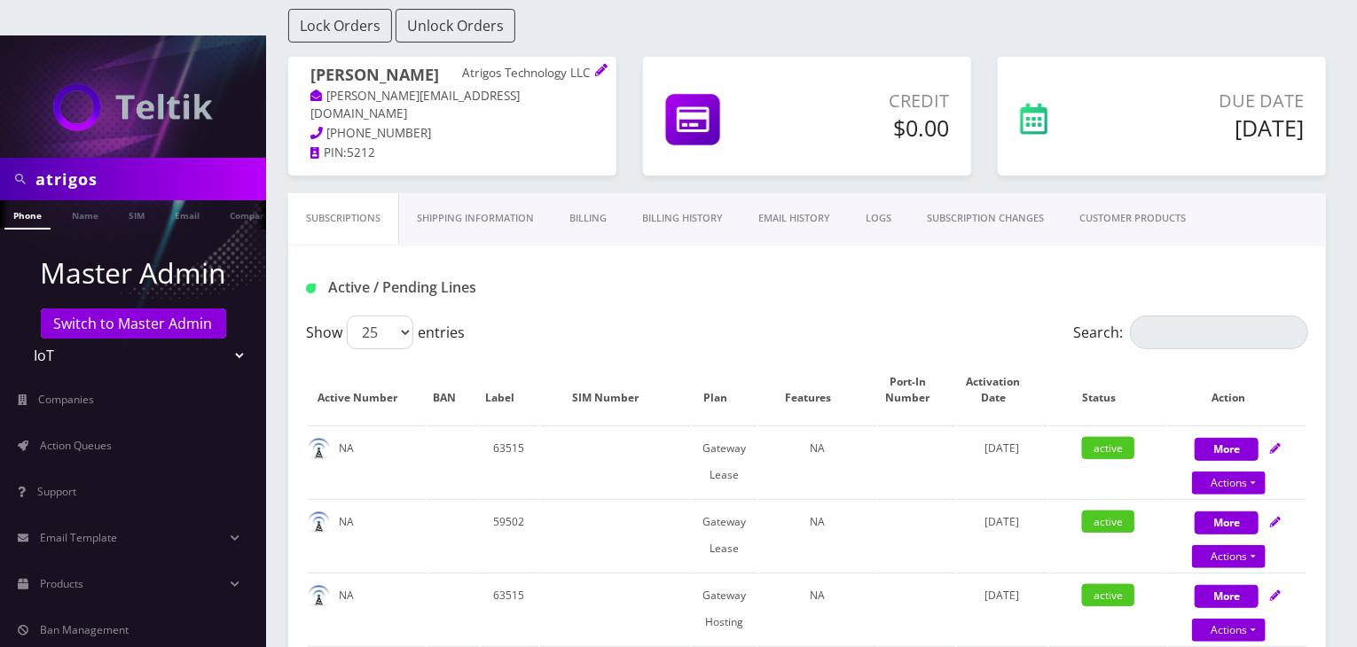
scroll to position [177, 0]
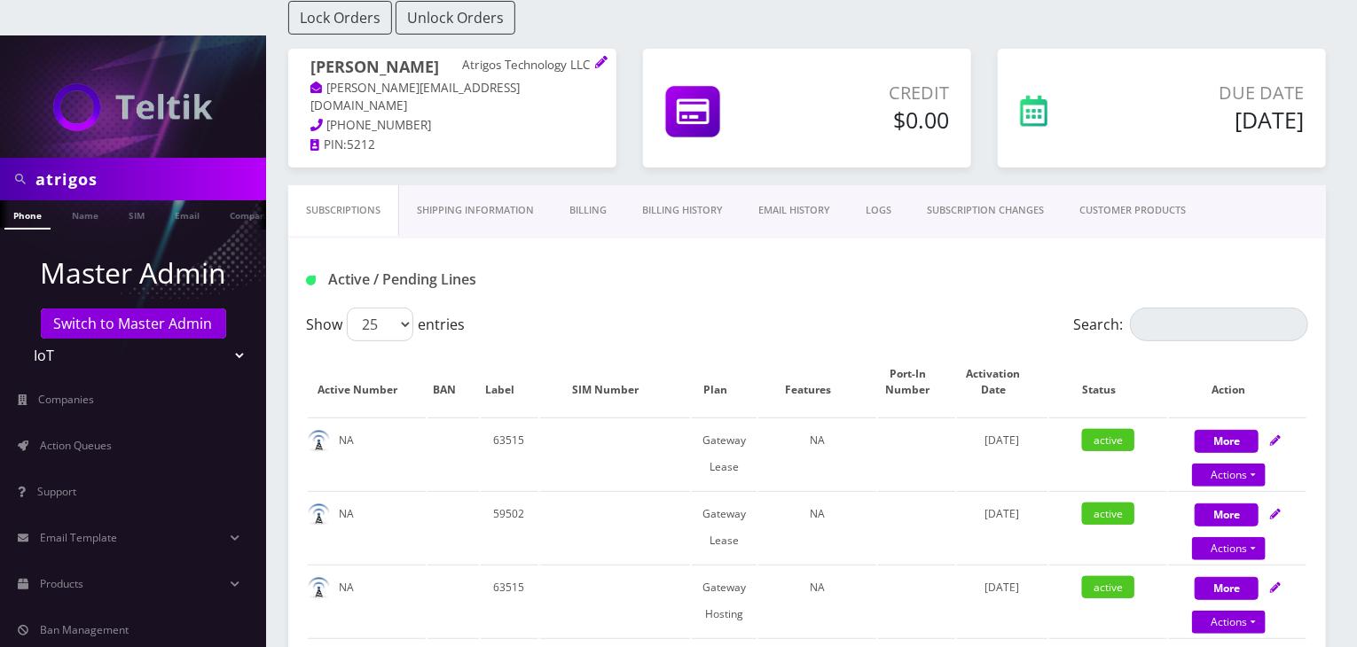
click at [699, 185] on link "Billing History" at bounding box center [682, 210] width 116 height 51
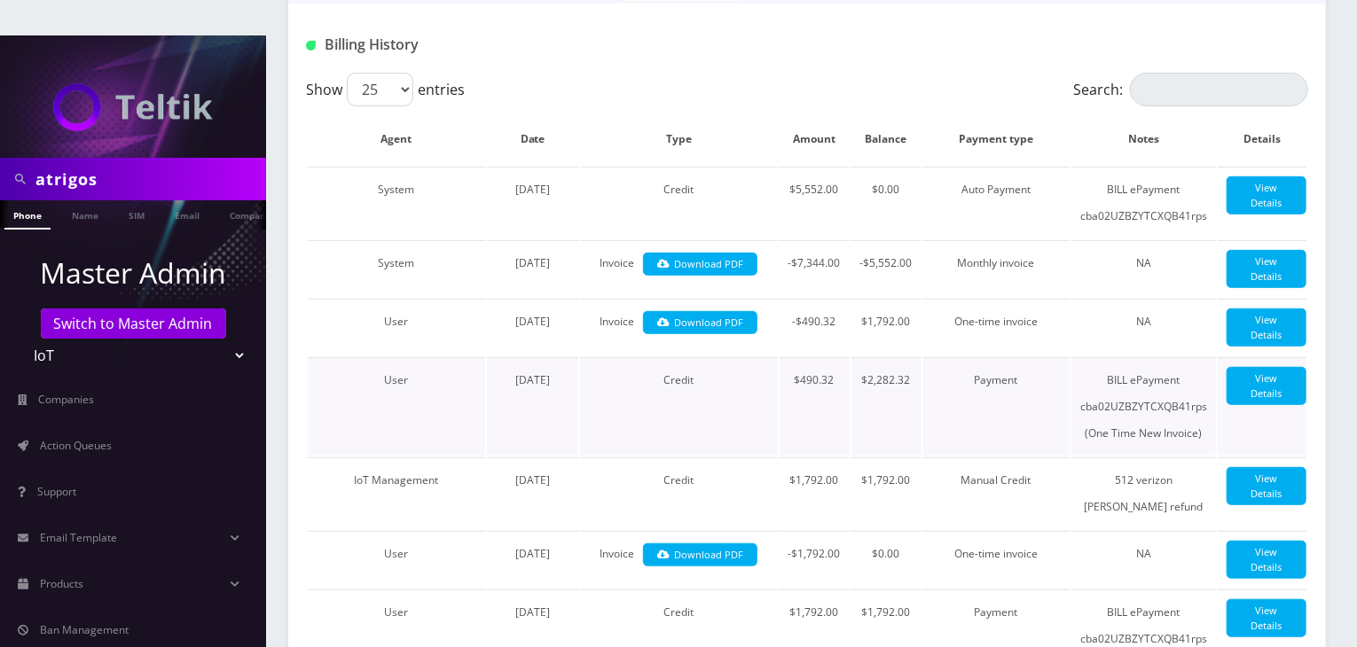
scroll to position [443, 0]
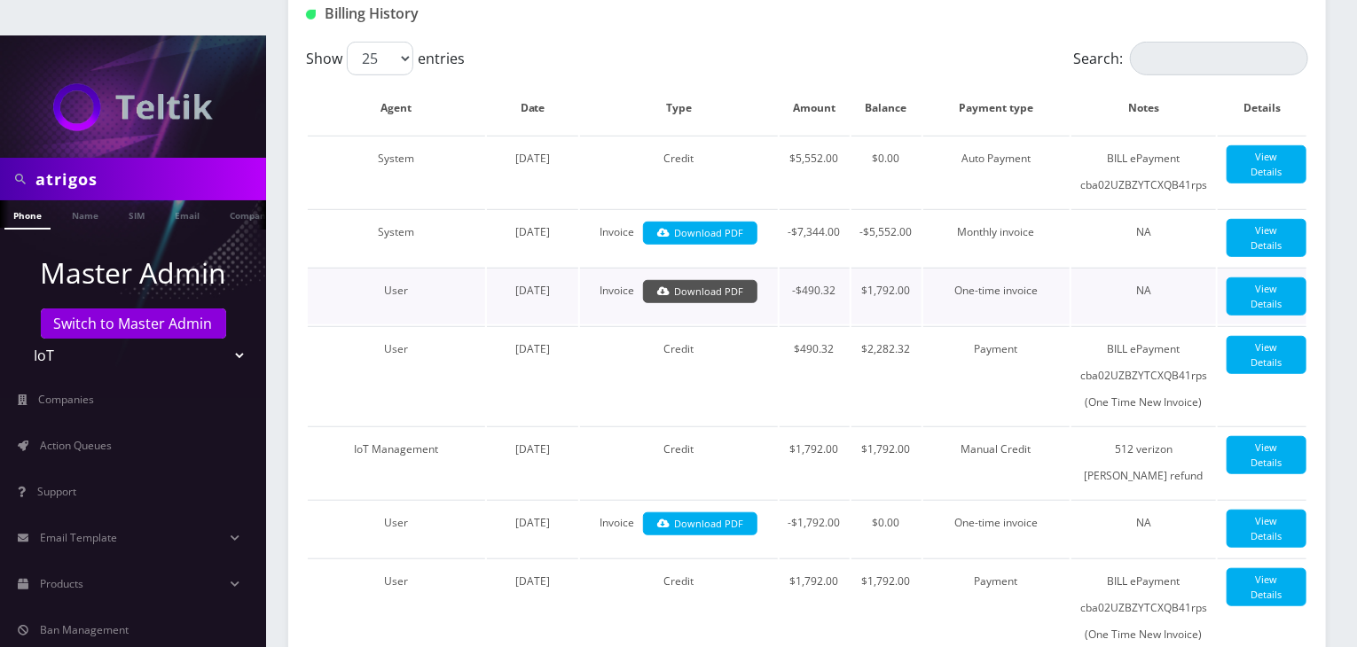
click at [706, 280] on link "Download PDF" at bounding box center [700, 292] width 114 height 24
click at [701, 222] on link "Download PDF" at bounding box center [700, 234] width 114 height 24
